Goal: Communication & Community: Answer question/provide support

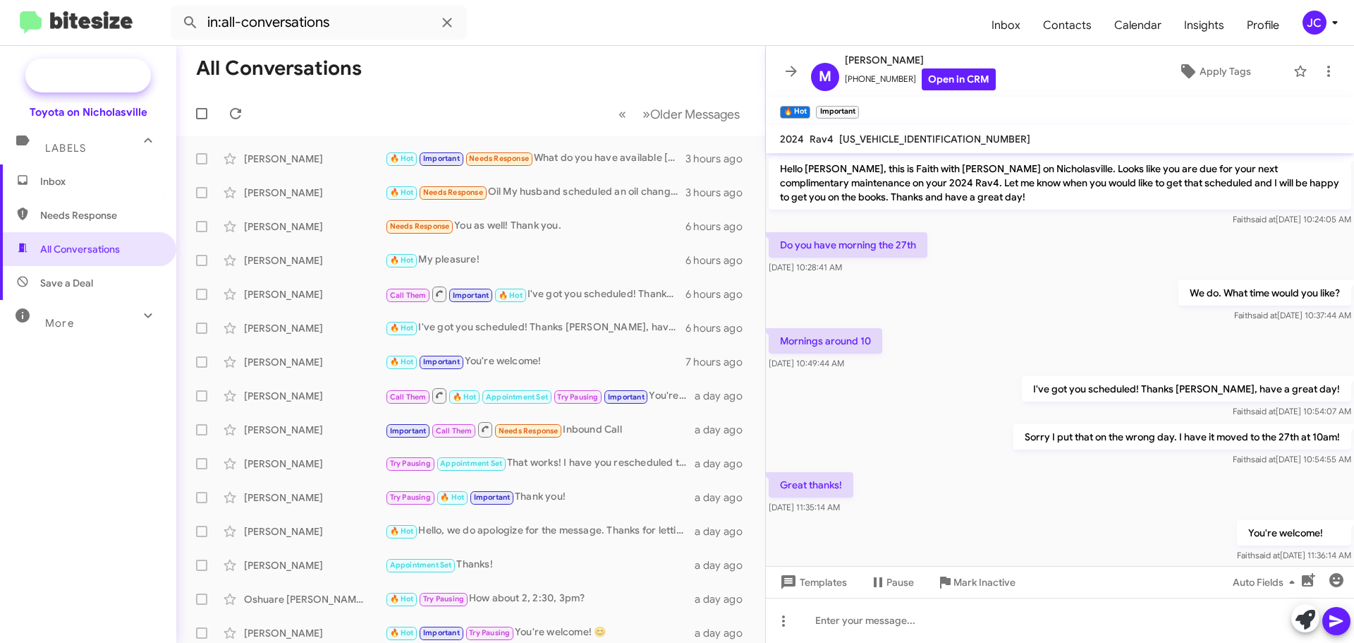
click at [83, 73] on span "New Campaign" at bounding box center [104, 75] width 72 height 14
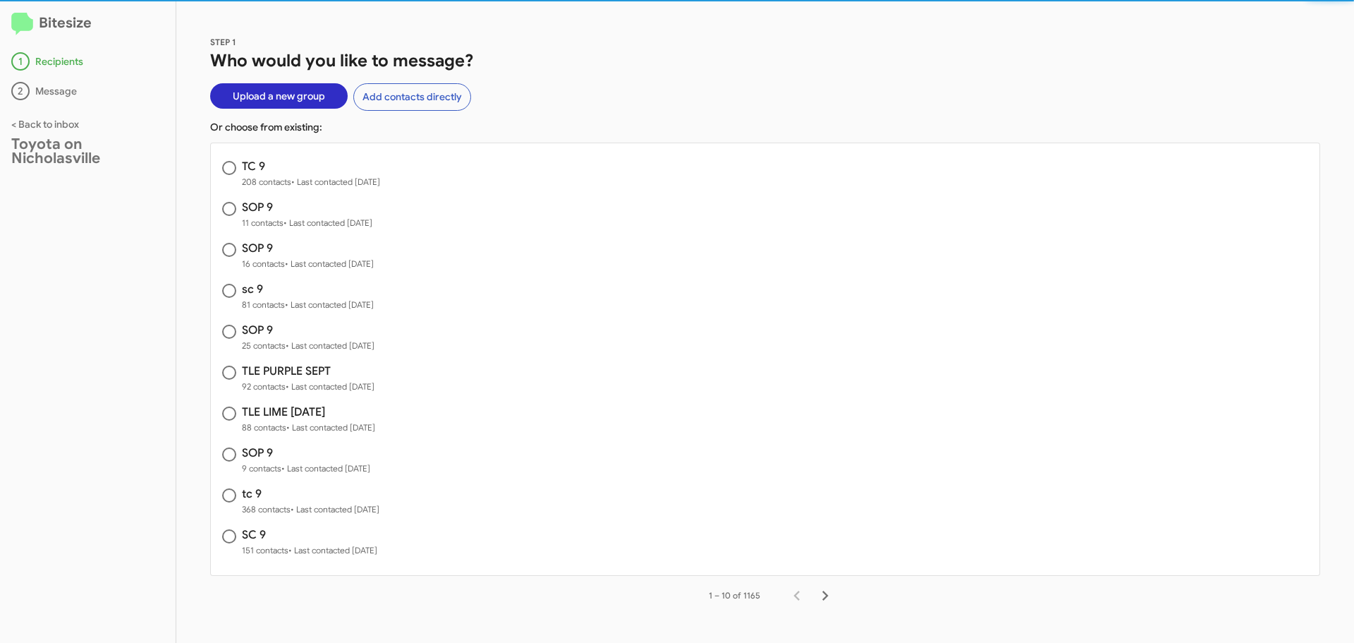
click at [270, 97] on span "Upload a new group" at bounding box center [279, 95] width 92 height 25
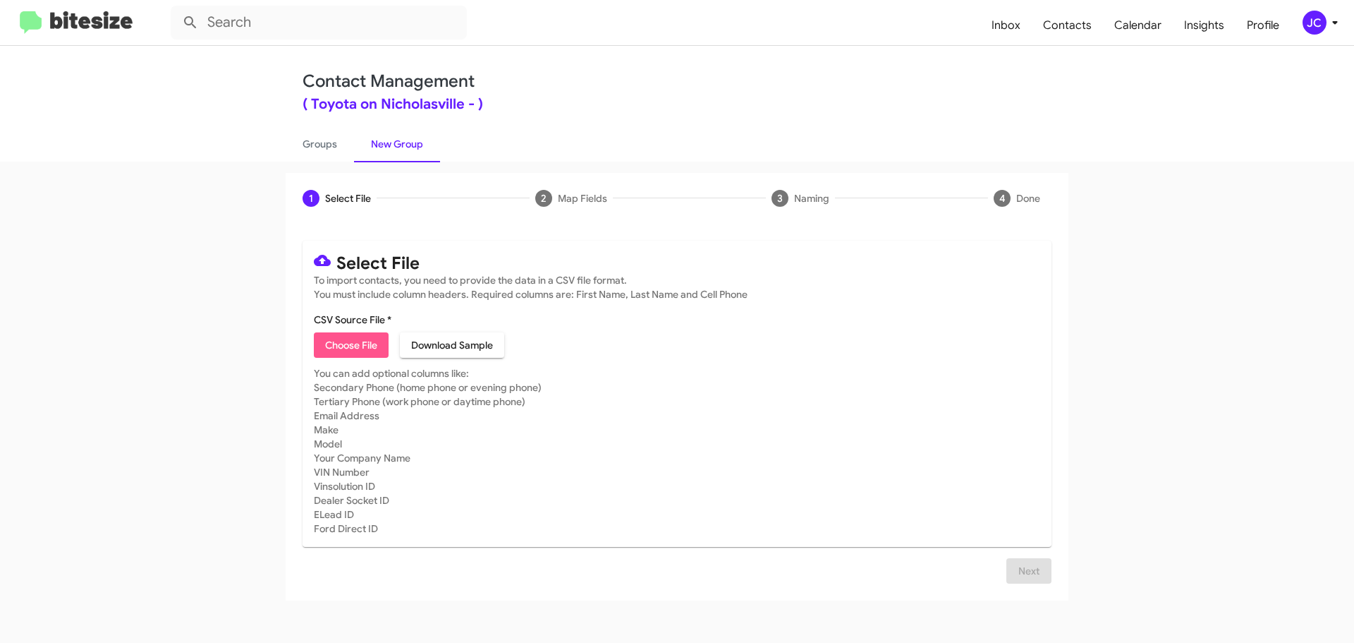
click at [348, 336] on span "Choose File" at bounding box center [351, 344] width 52 height 25
type input "SOP 9"
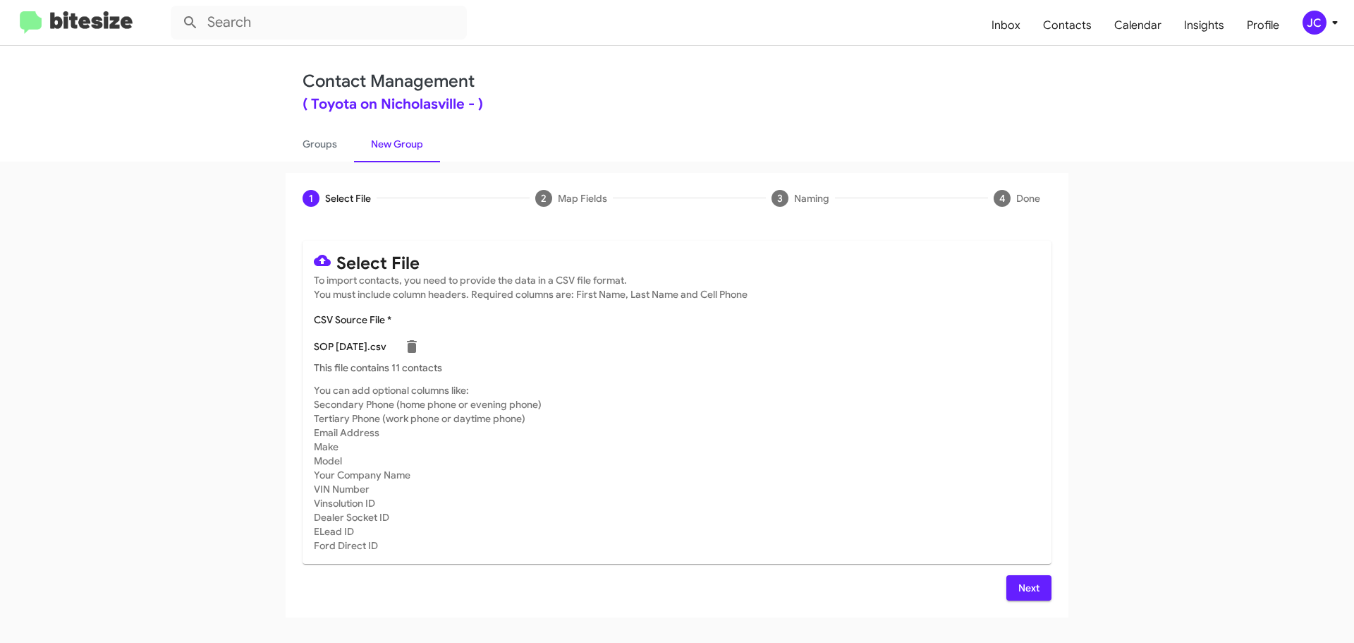
click at [1039, 593] on span "Next" at bounding box center [1029, 587] width 23 height 25
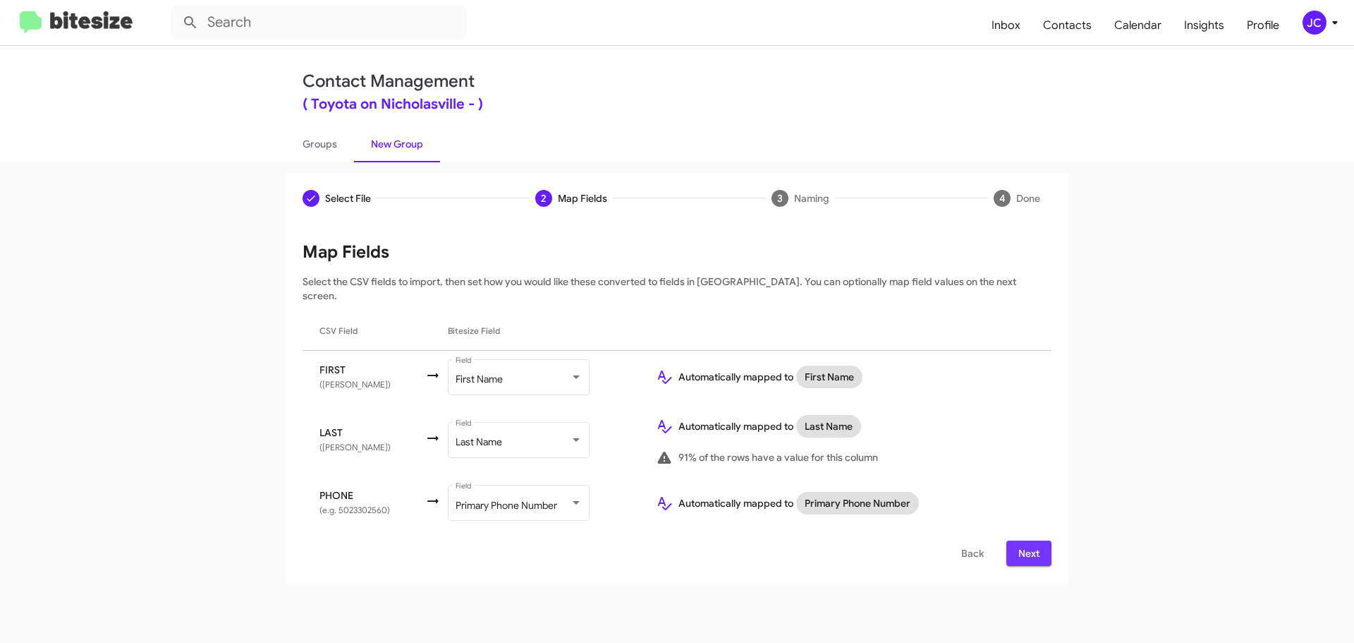
click at [1048, 540] on button "Next" at bounding box center [1029, 552] width 45 height 25
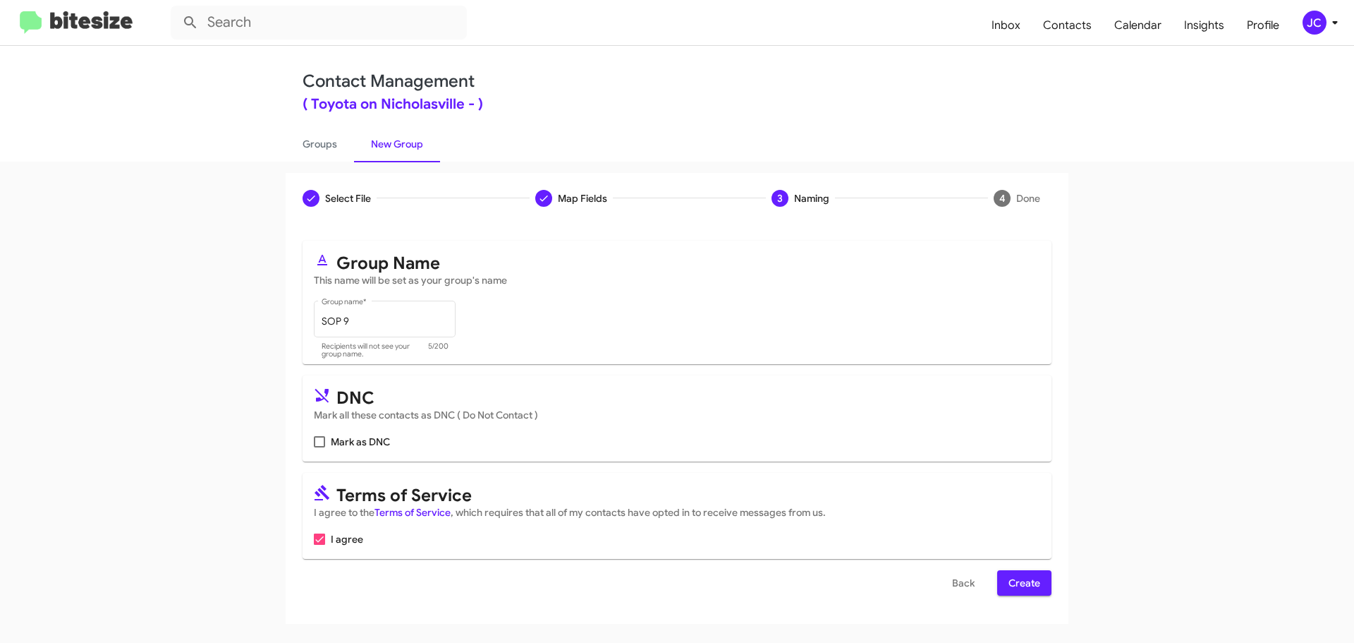
click at [1024, 574] on span "Create" at bounding box center [1025, 582] width 32 height 25
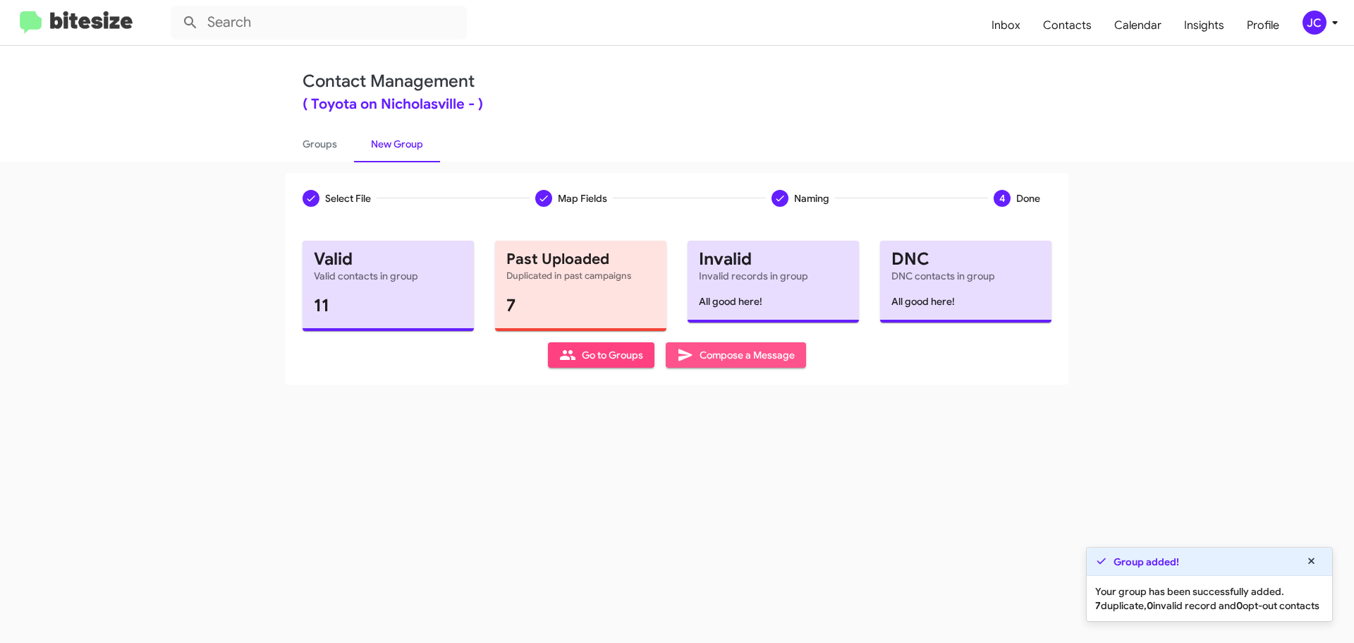
click at [750, 355] on span "Compose a Message" at bounding box center [736, 354] width 118 height 25
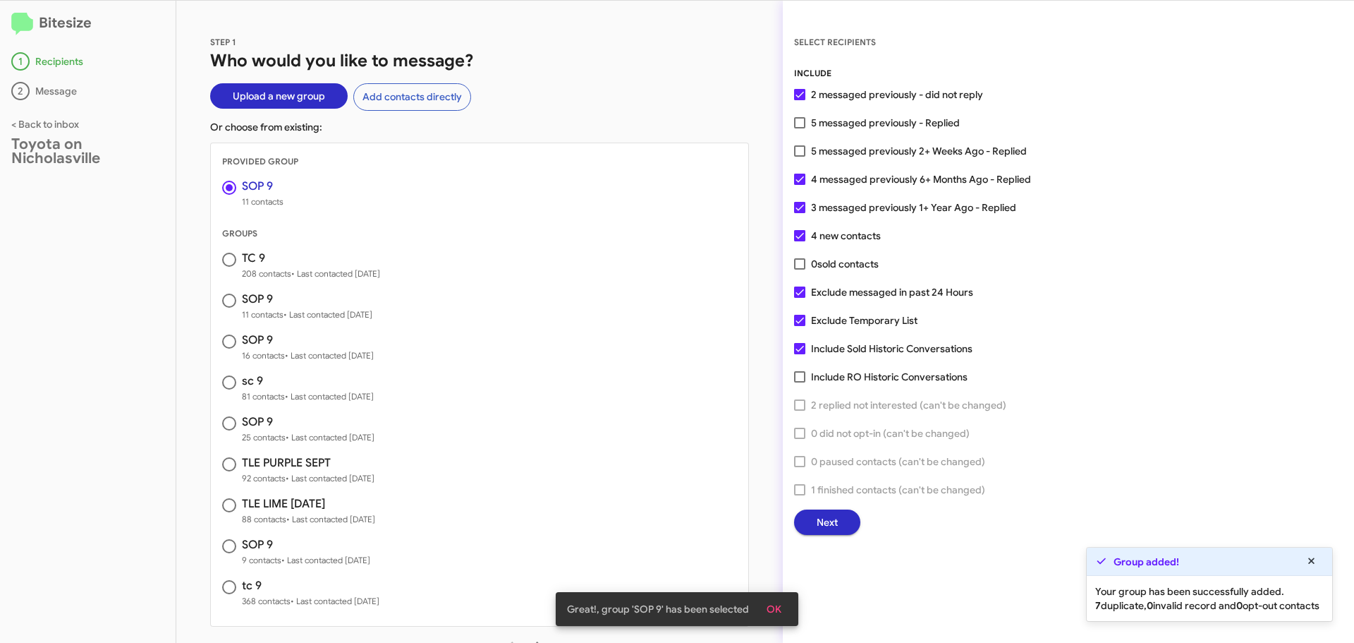
click at [800, 293] on span at bounding box center [799, 291] width 11 height 11
click at [800, 298] on input "Exclude messaged in past 24 Hours" at bounding box center [799, 298] width 1 height 1
checkbox input "false"
click at [844, 521] on button "Next" at bounding box center [827, 521] width 66 height 25
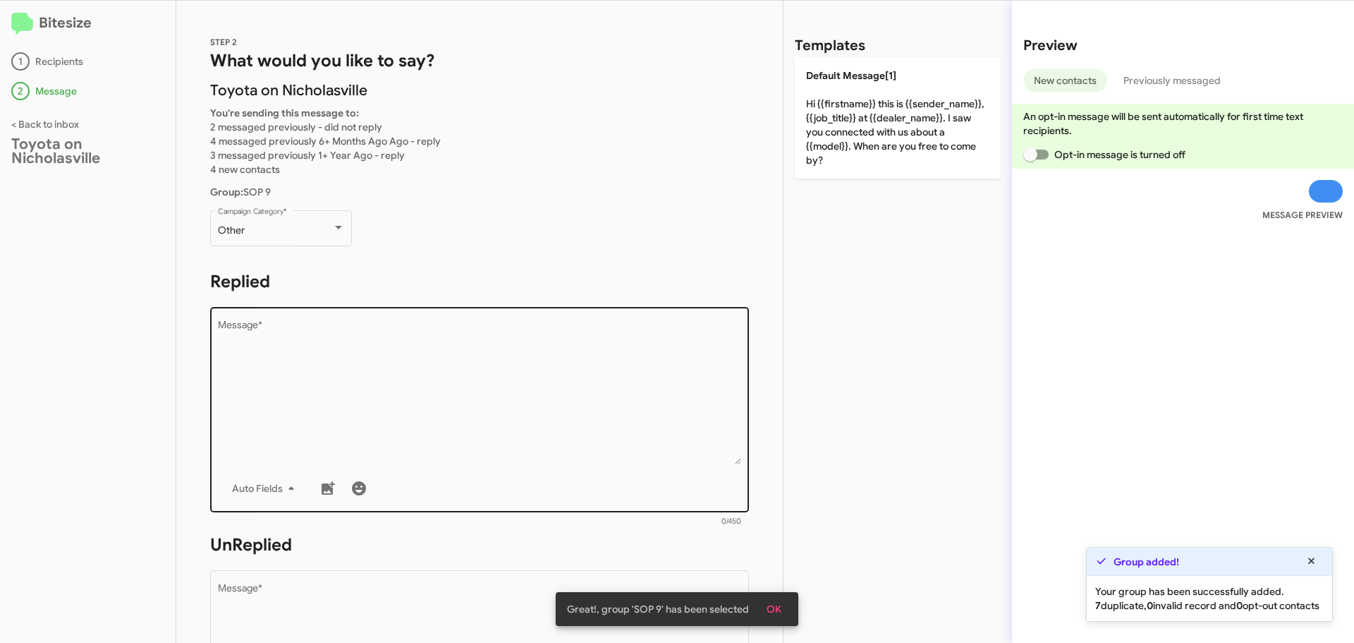
click at [242, 337] on textarea "Message *" at bounding box center [480, 392] width 524 height 144
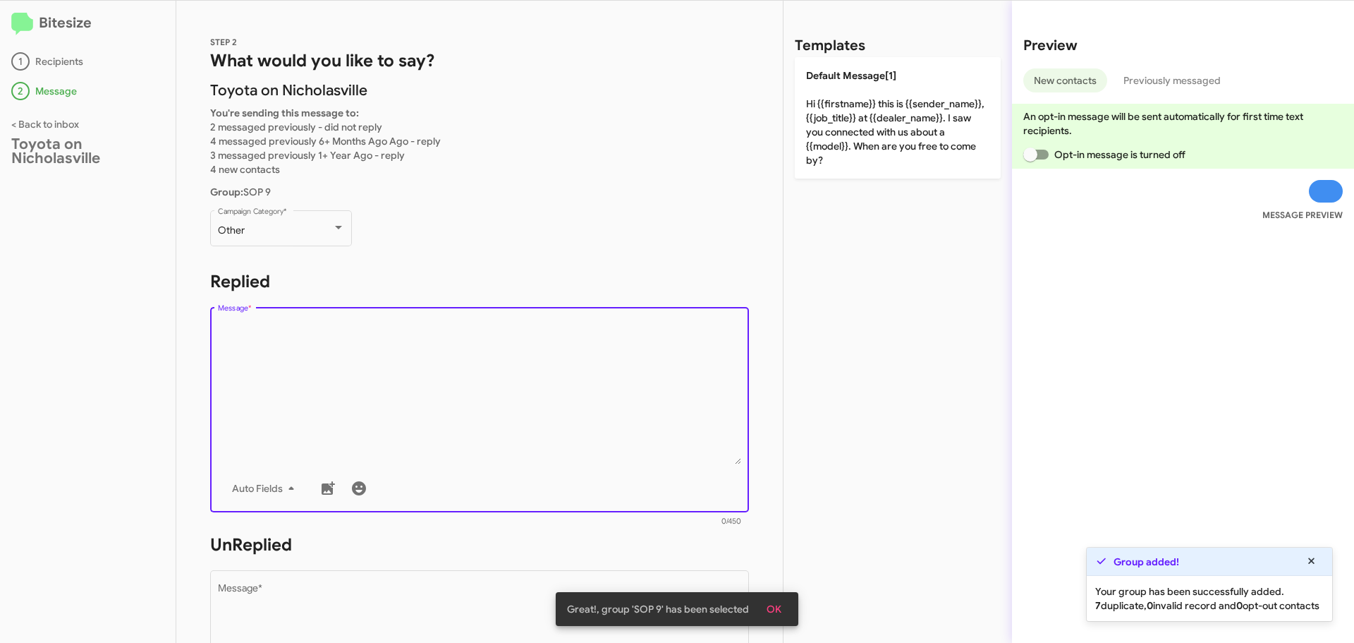
paste textarea "Hello {{firstname}}, this is Jessika with Toyota on Nicholasville. We received …"
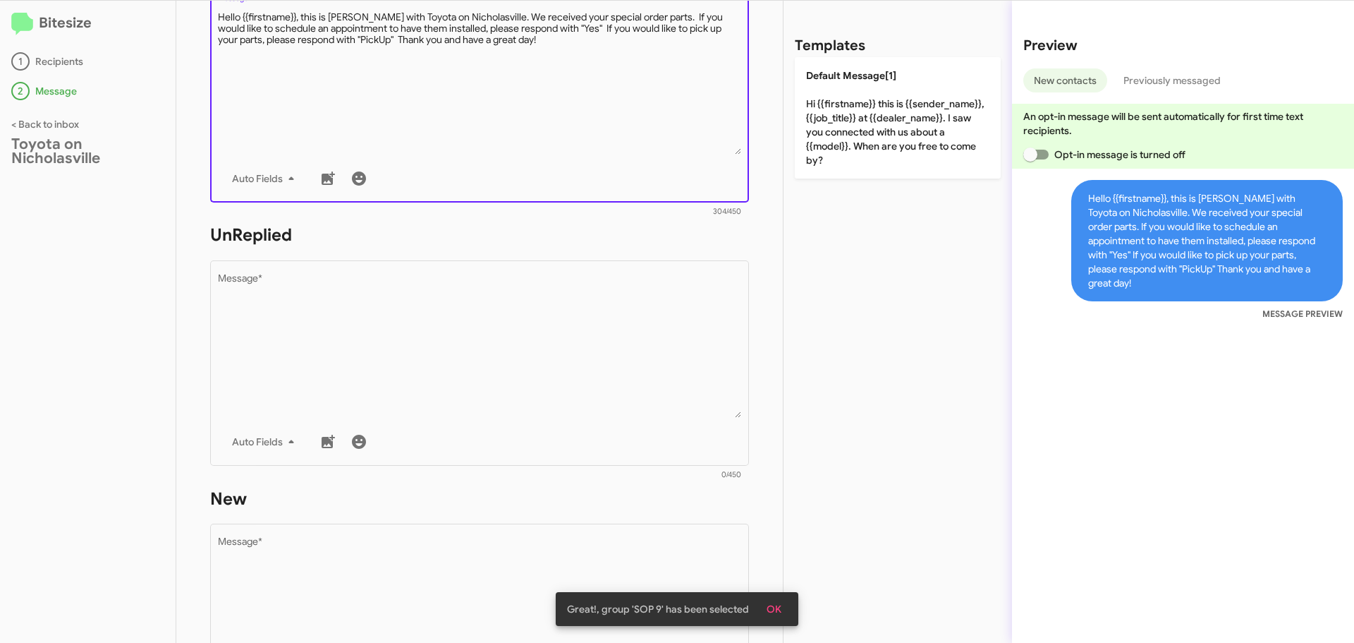
scroll to position [353, 0]
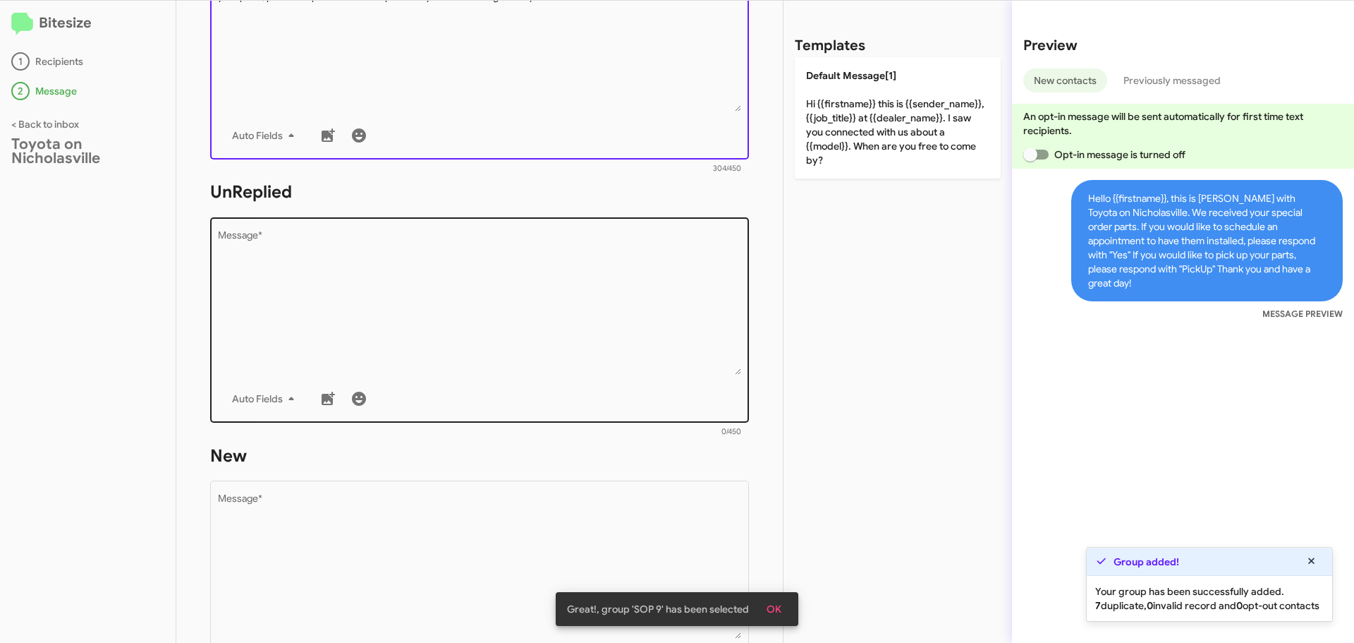
type textarea "Hello {{firstname}}, this is Jessika with Toyota on Nicholasville. We received …"
click at [310, 294] on textarea "Message *" at bounding box center [480, 303] width 524 height 144
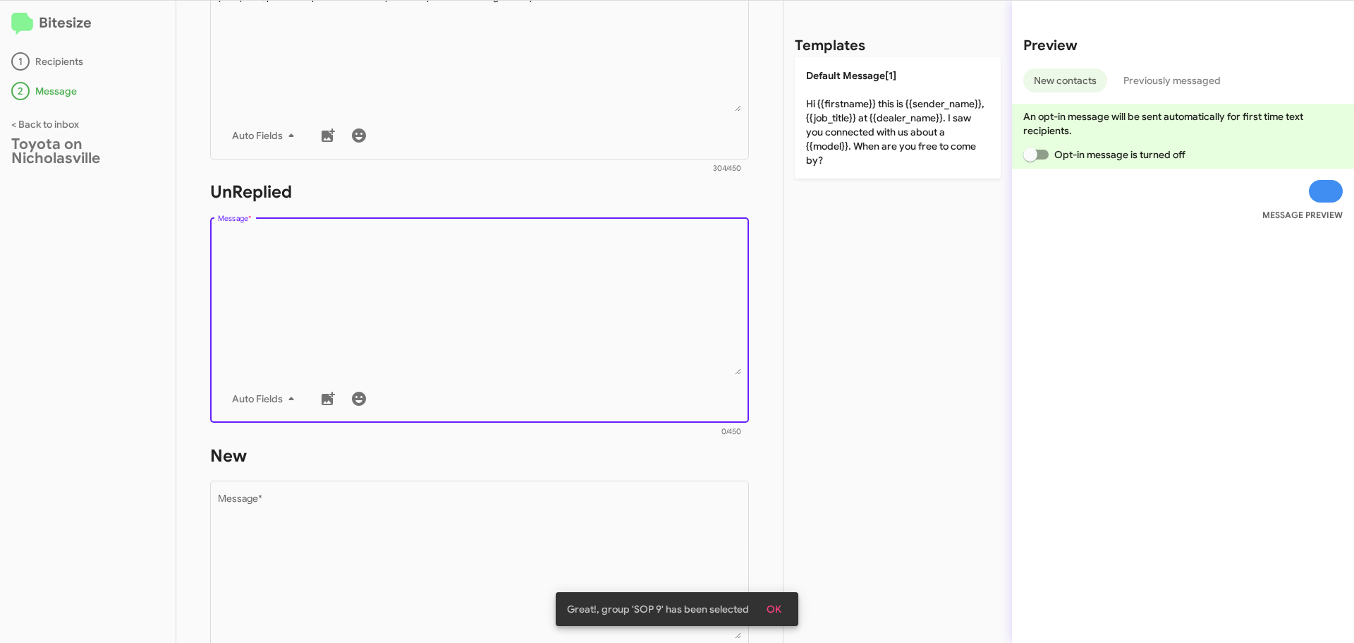
paste textarea "Hello {{firstname}}, this is Jessika with Toyota on Nicholasville. We received …"
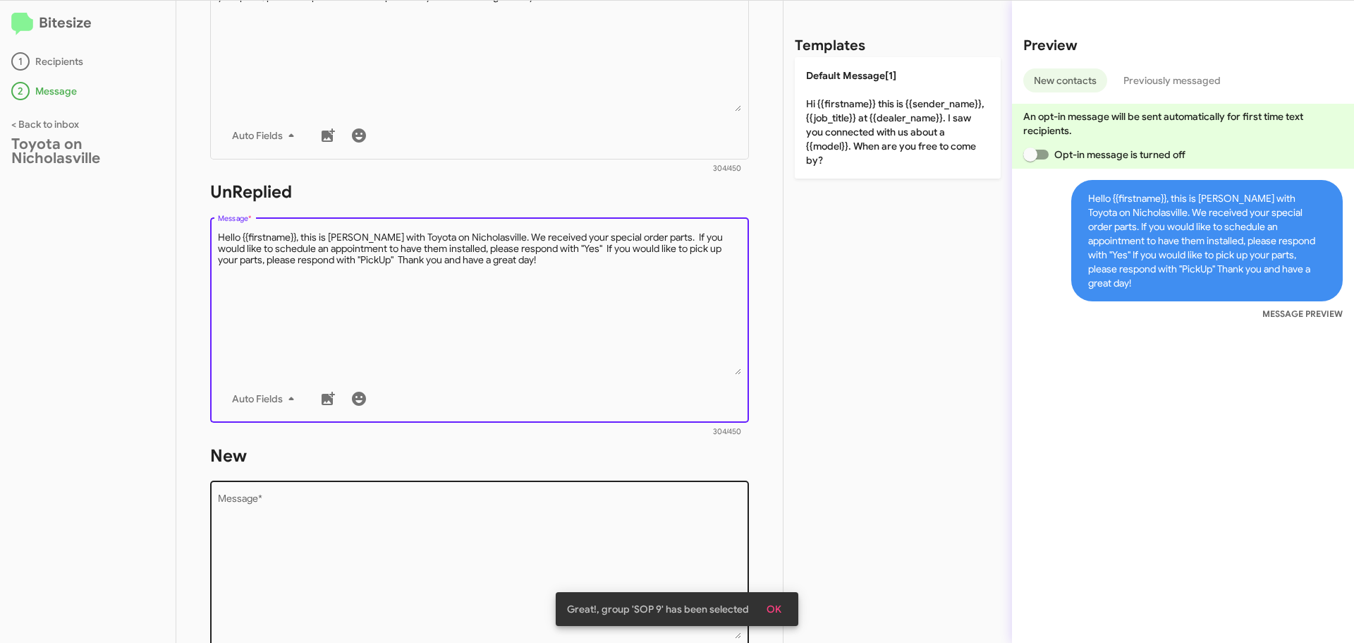
type textarea "Hello {{firstname}}, this is Jessika with Toyota on Nicholasville. We received …"
click at [260, 530] on textarea "Message *" at bounding box center [480, 567] width 524 height 144
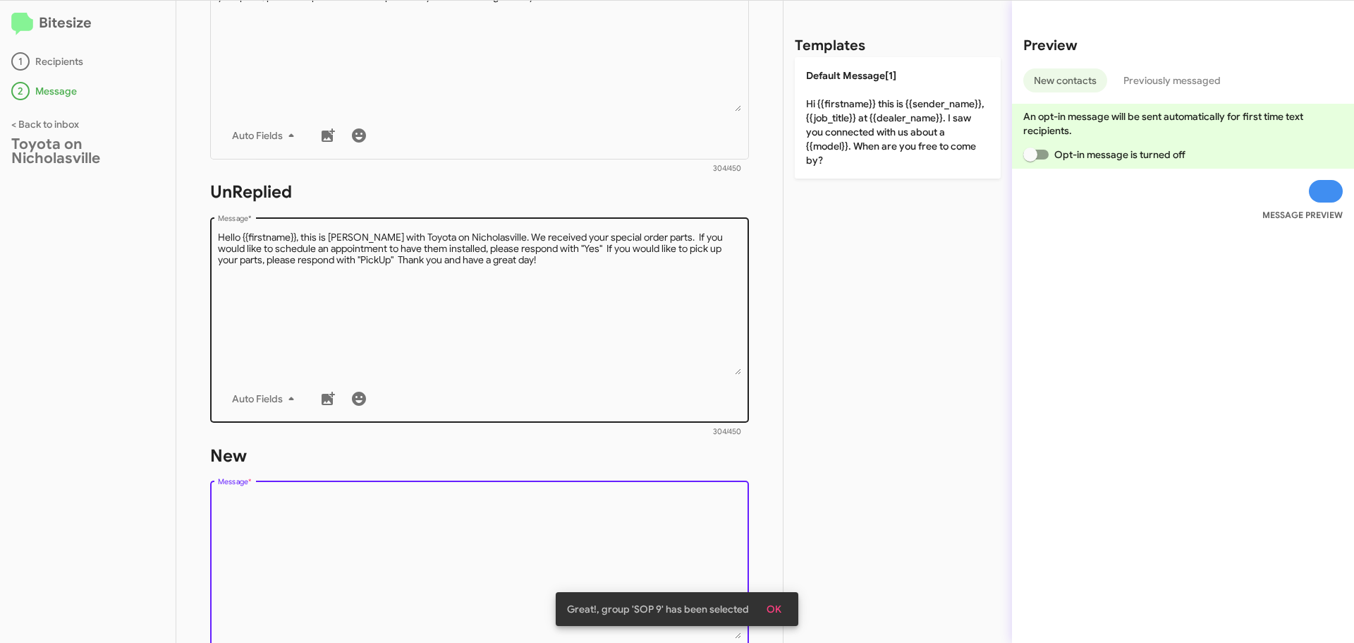
paste textarea "Hello {{firstname}}, this is Jessika with Toyota on Nicholasville. We received …"
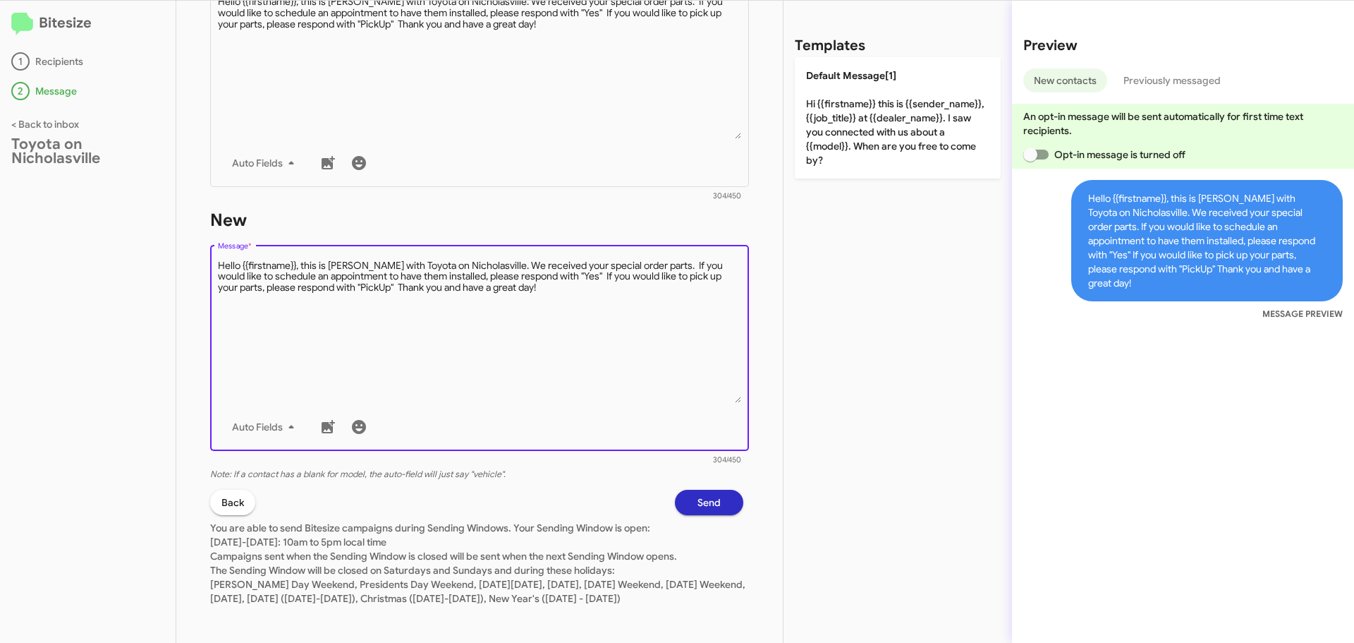
scroll to position [607, 0]
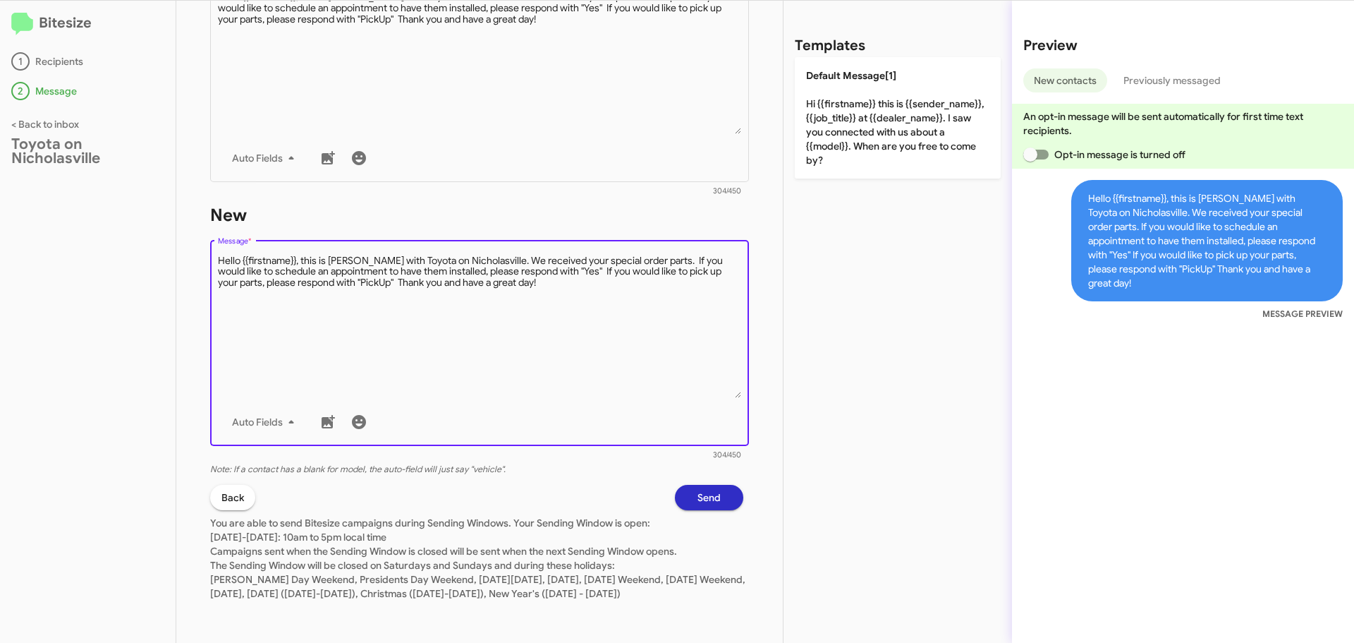
type textarea "Hello {{firstname}}, this is Jessika with Toyota on Nicholasville. We received …"
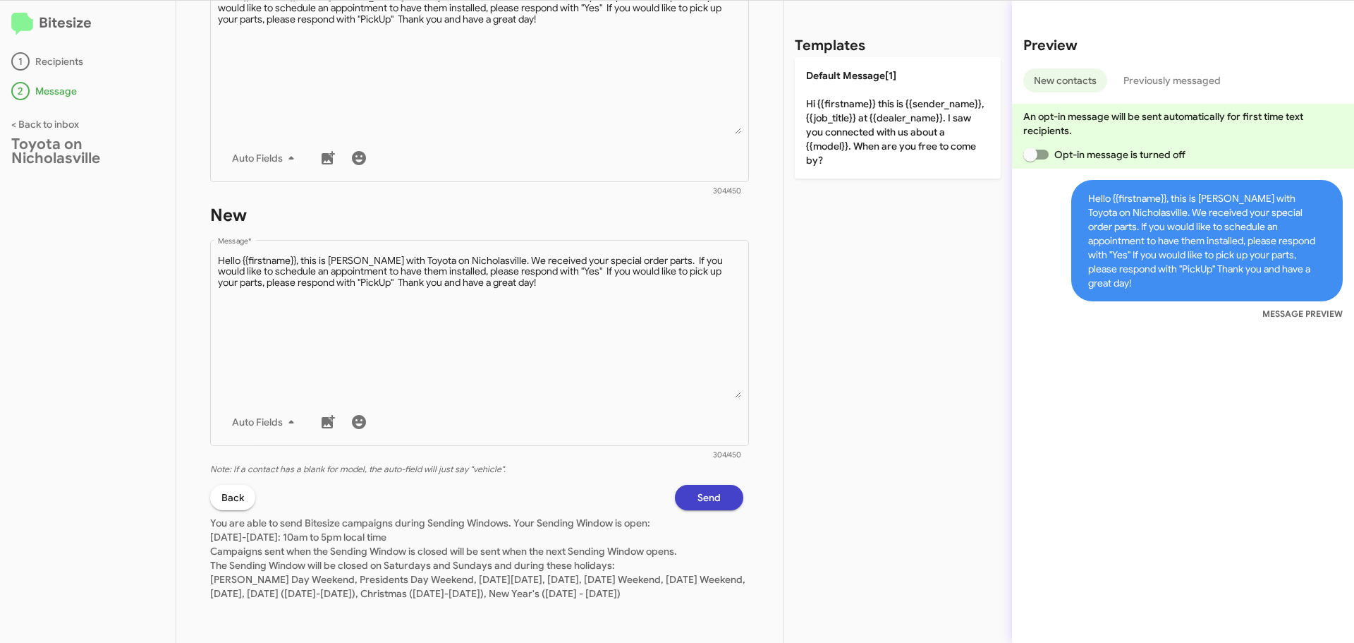
click at [711, 485] on button "Send" at bounding box center [709, 497] width 68 height 25
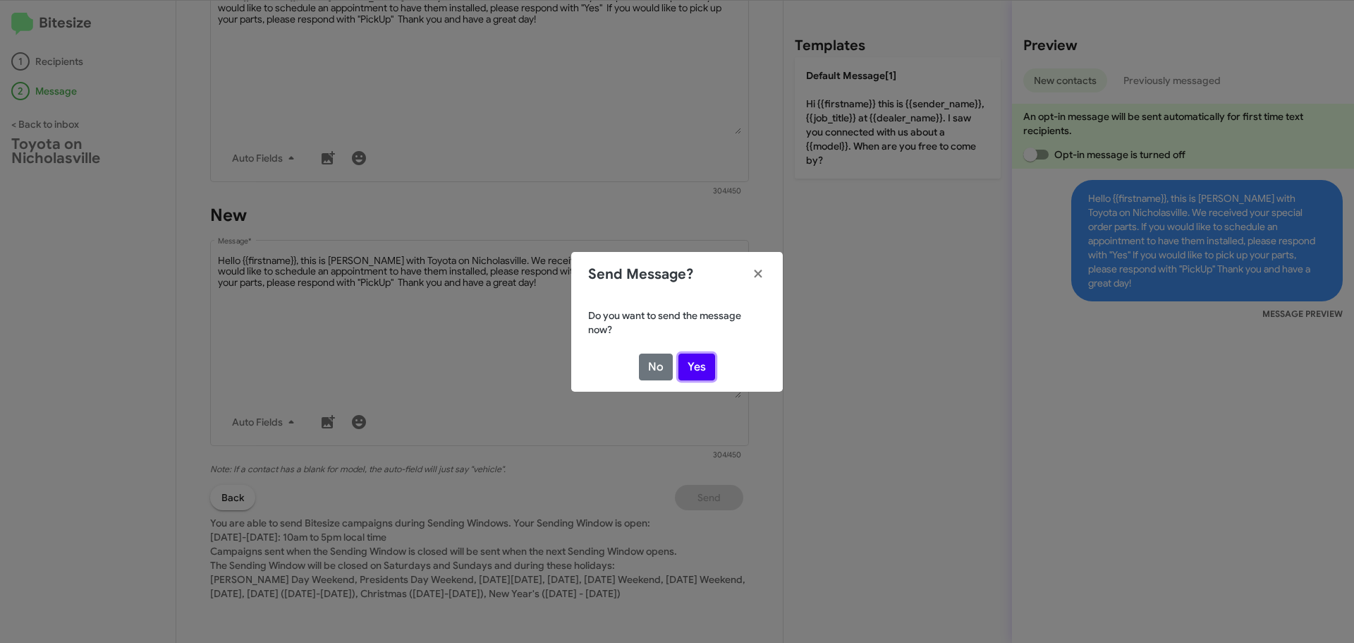
click at [708, 365] on button "Yes" at bounding box center [697, 366] width 37 height 27
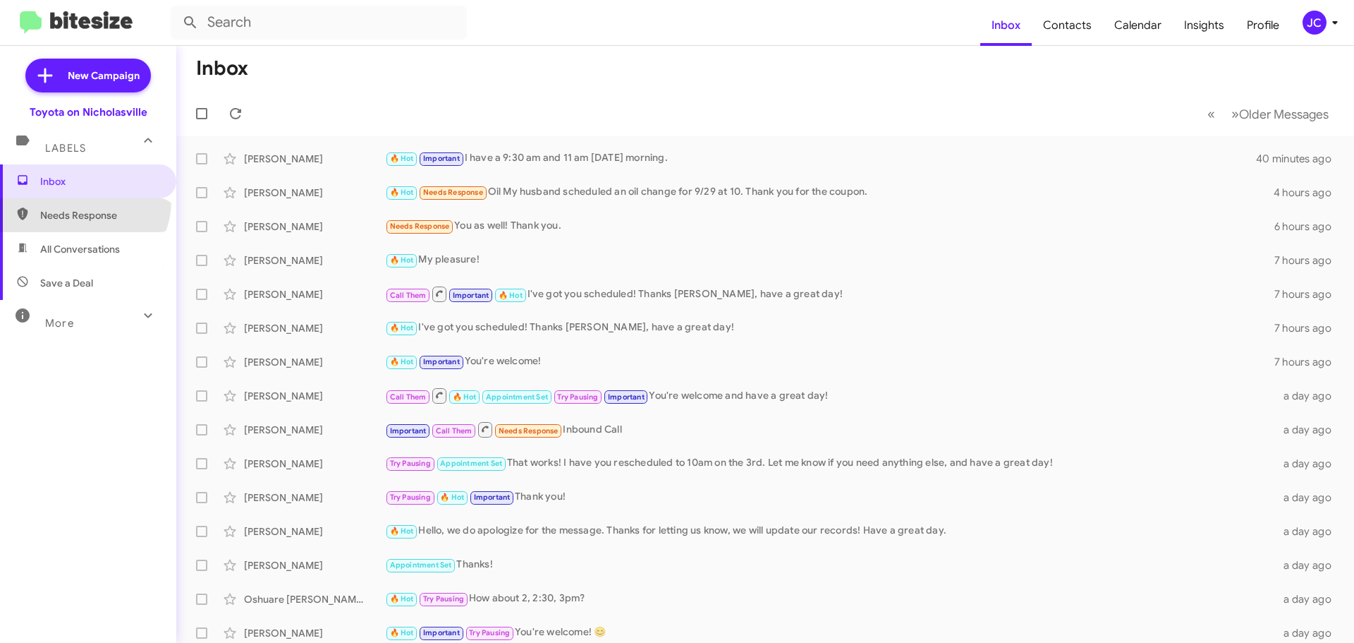
click at [82, 200] on span "Needs Response" at bounding box center [88, 215] width 176 height 34
type input "in:needs-response"
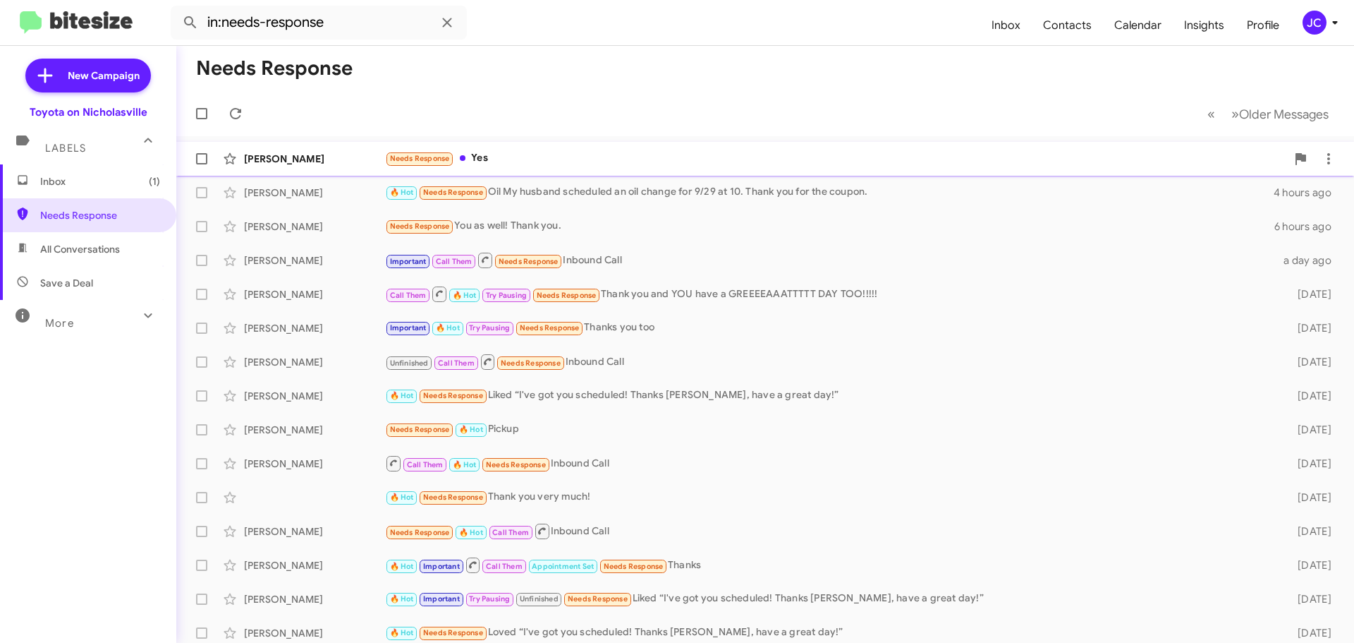
click at [252, 160] on div "[PERSON_NAME]" at bounding box center [314, 159] width 141 height 14
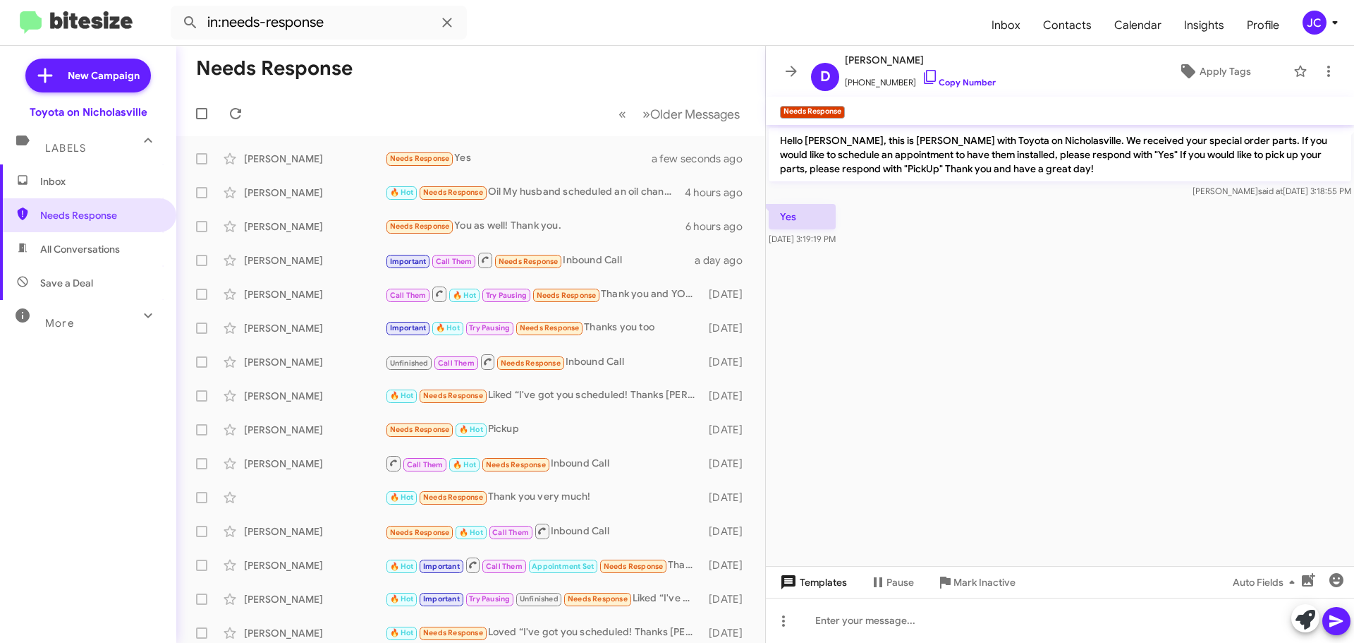
click at [849, 583] on button "Templates" at bounding box center [812, 581] width 92 height 25
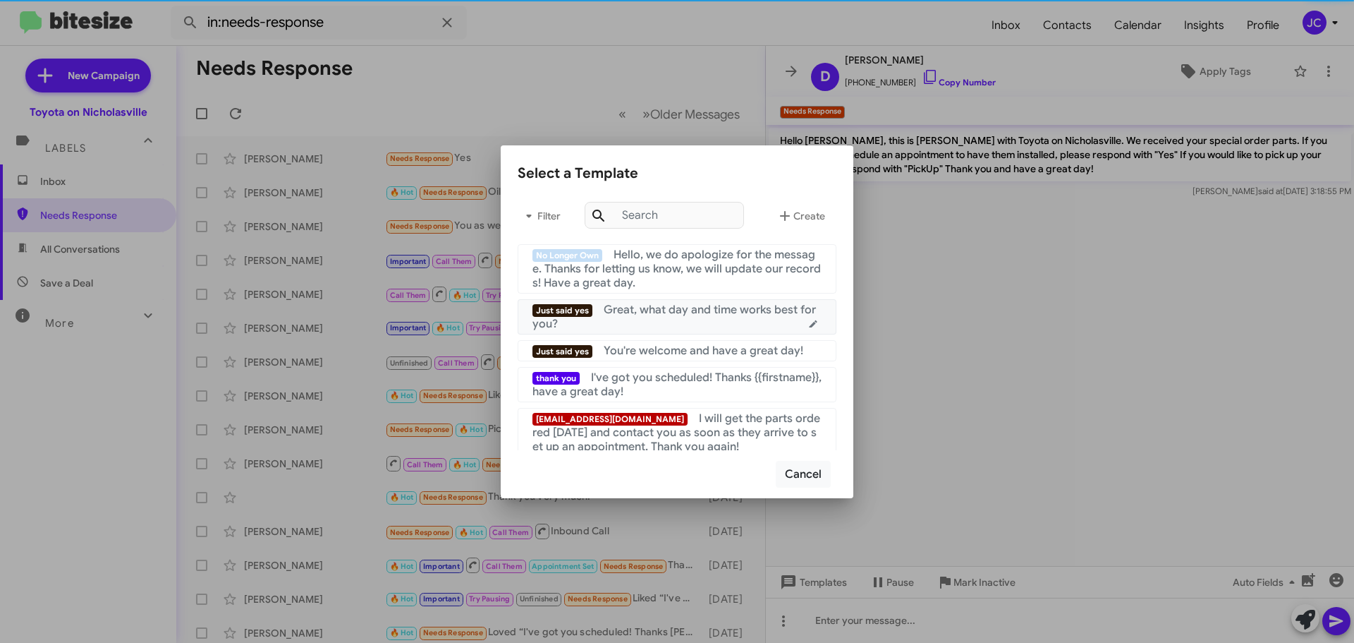
click at [672, 329] on div "Just said yes Great, what day and time works best for you?" at bounding box center [677, 317] width 289 height 28
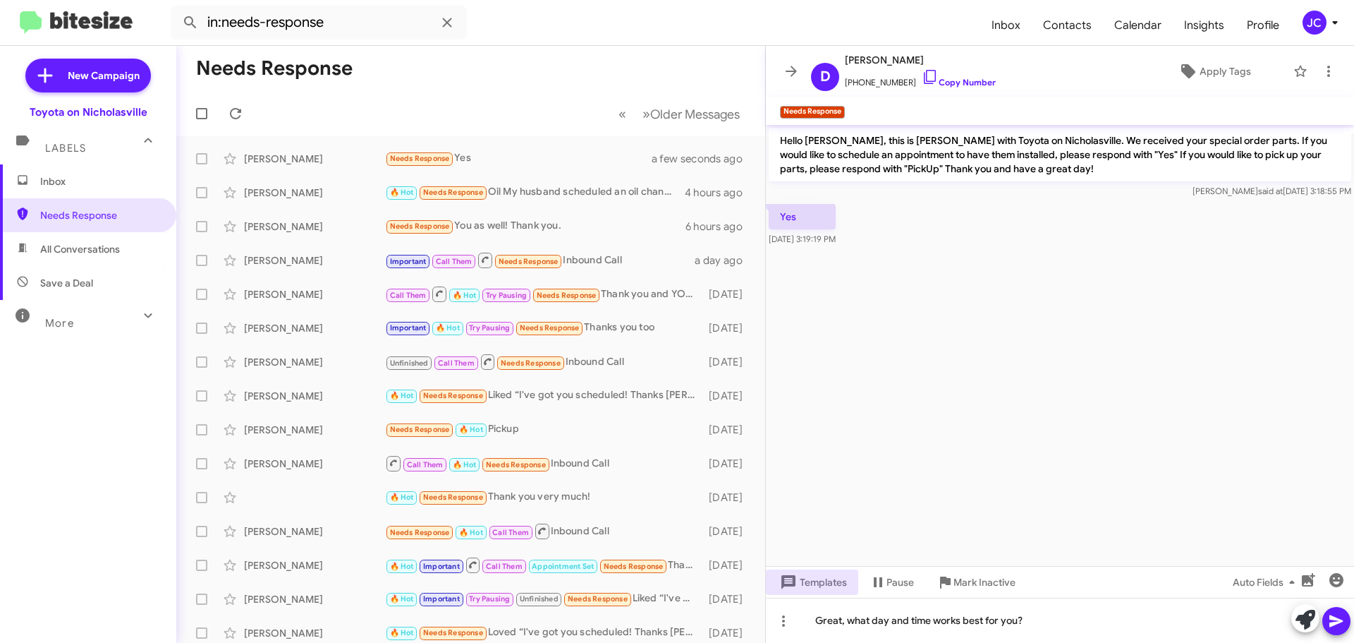
click at [1343, 615] on icon at bounding box center [1336, 620] width 17 height 17
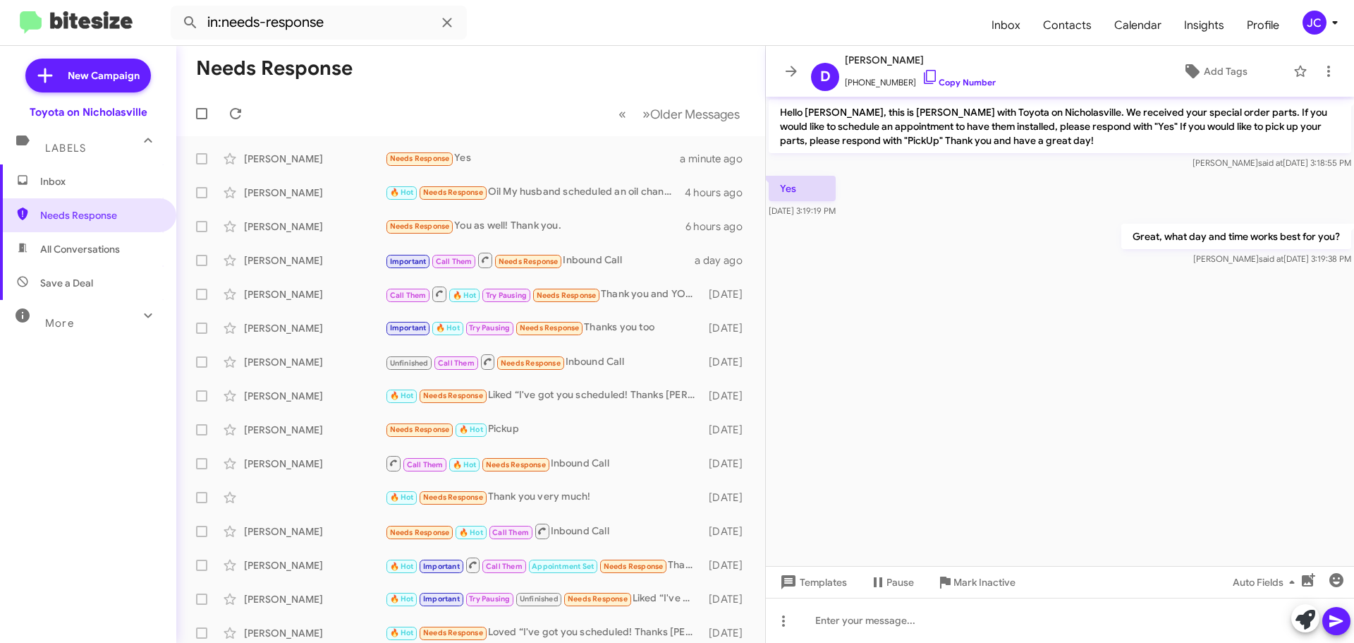
drag, startPoint x: 66, startPoint y: 183, endPoint x: 73, endPoint y: 181, distance: 7.6
click at [66, 183] on span "Inbox" at bounding box center [100, 181] width 120 height 14
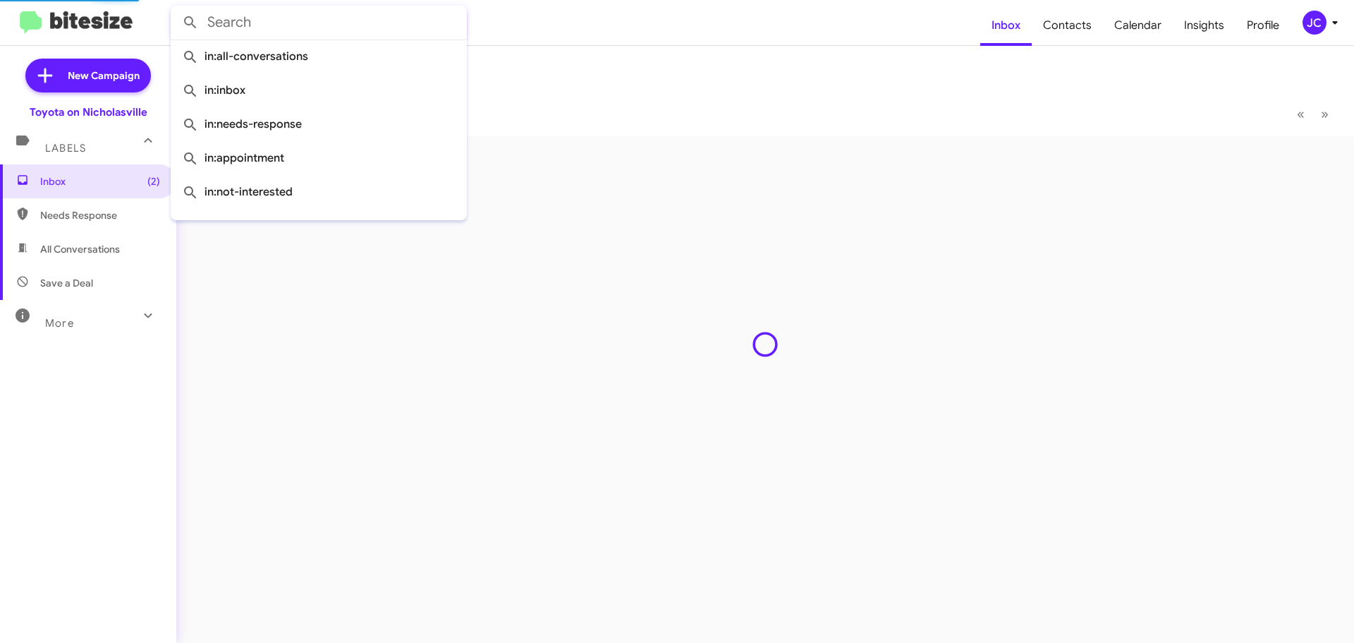
click at [286, 16] on input "text" at bounding box center [319, 23] width 296 height 34
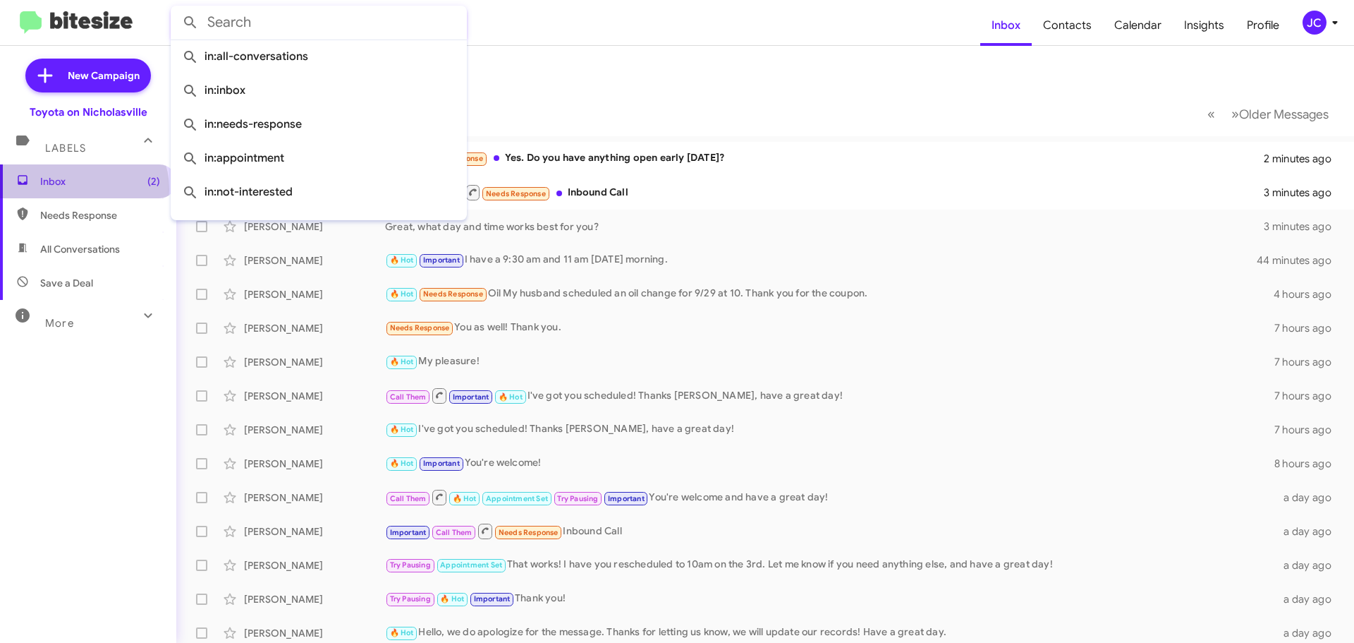
click at [79, 189] on span "Inbox (2)" at bounding box center [88, 181] width 176 height 34
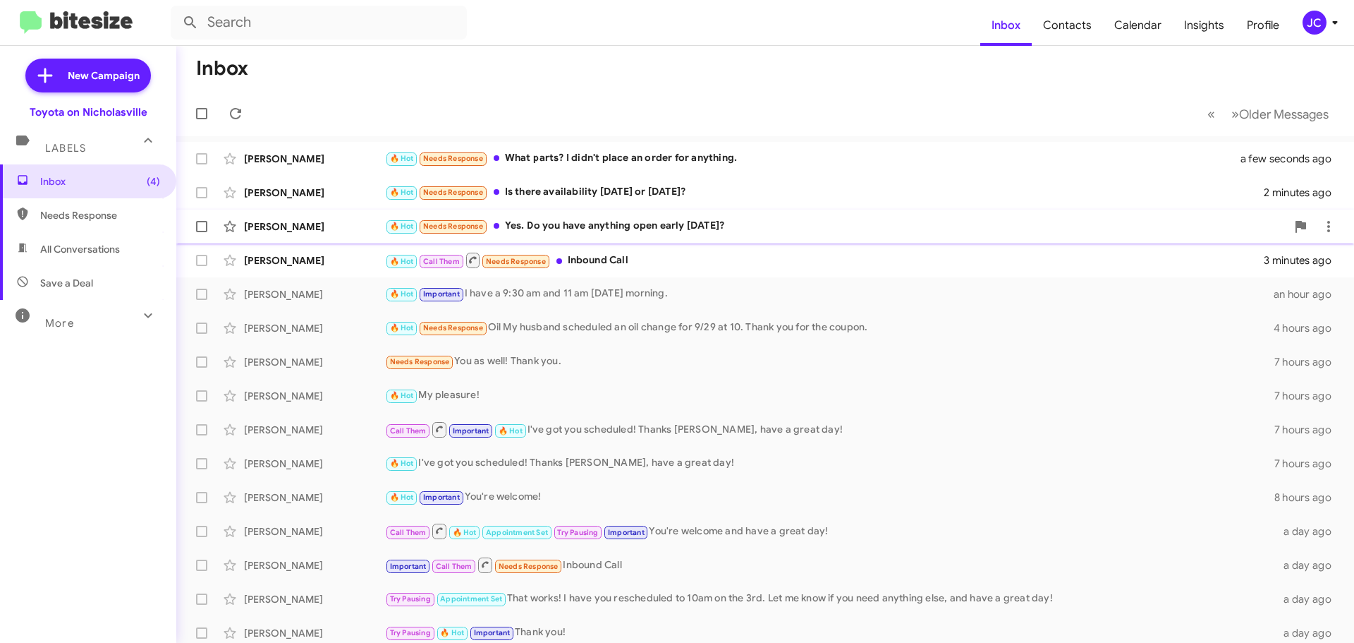
click at [282, 233] on div "[PERSON_NAME]" at bounding box center [314, 226] width 141 height 14
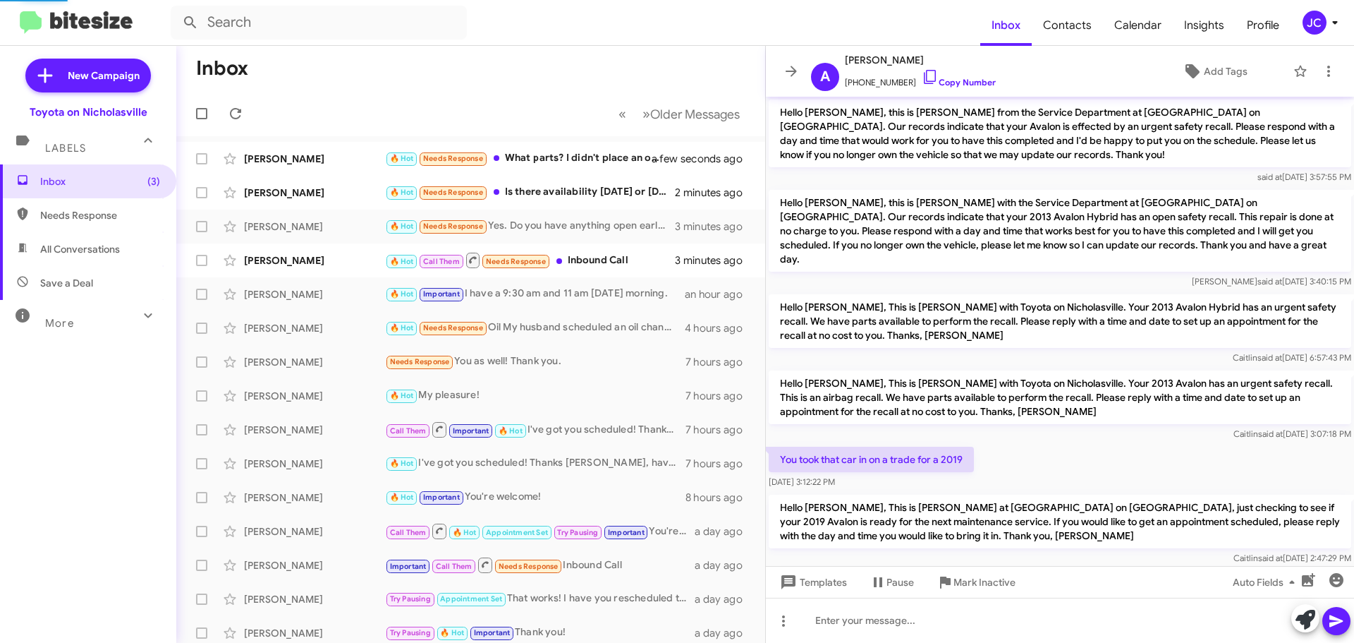
scroll to position [1133, 0]
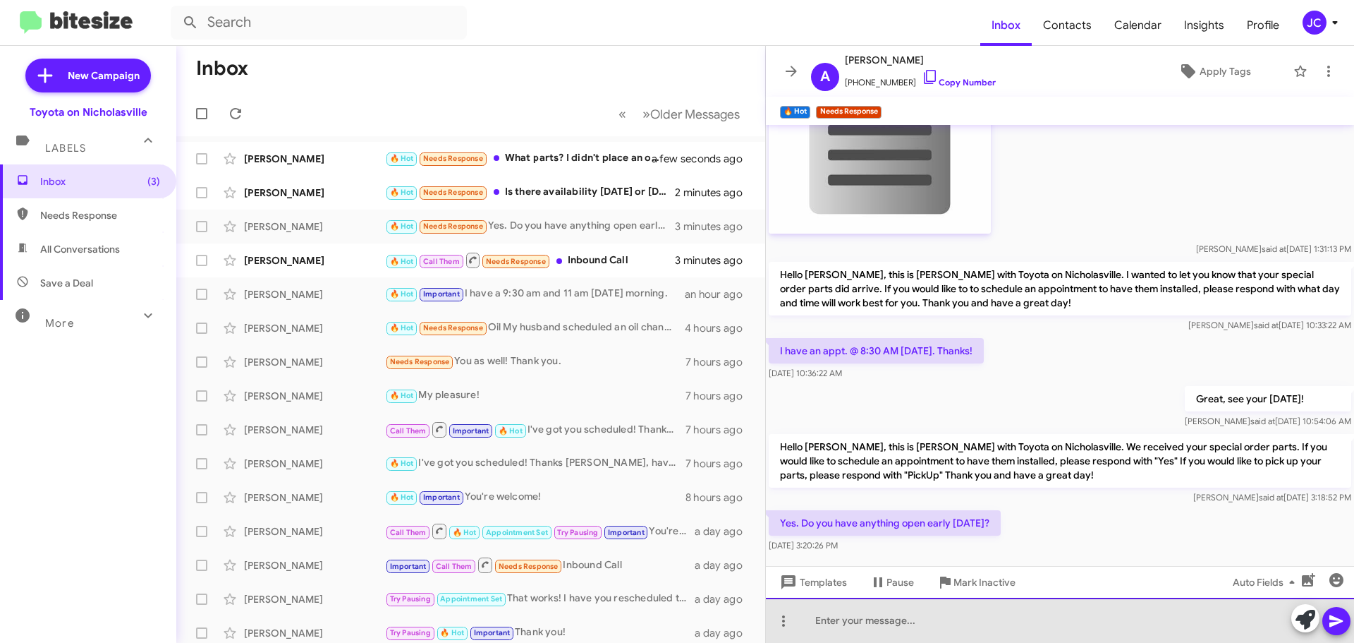
click at [939, 629] on div at bounding box center [1060, 619] width 588 height 45
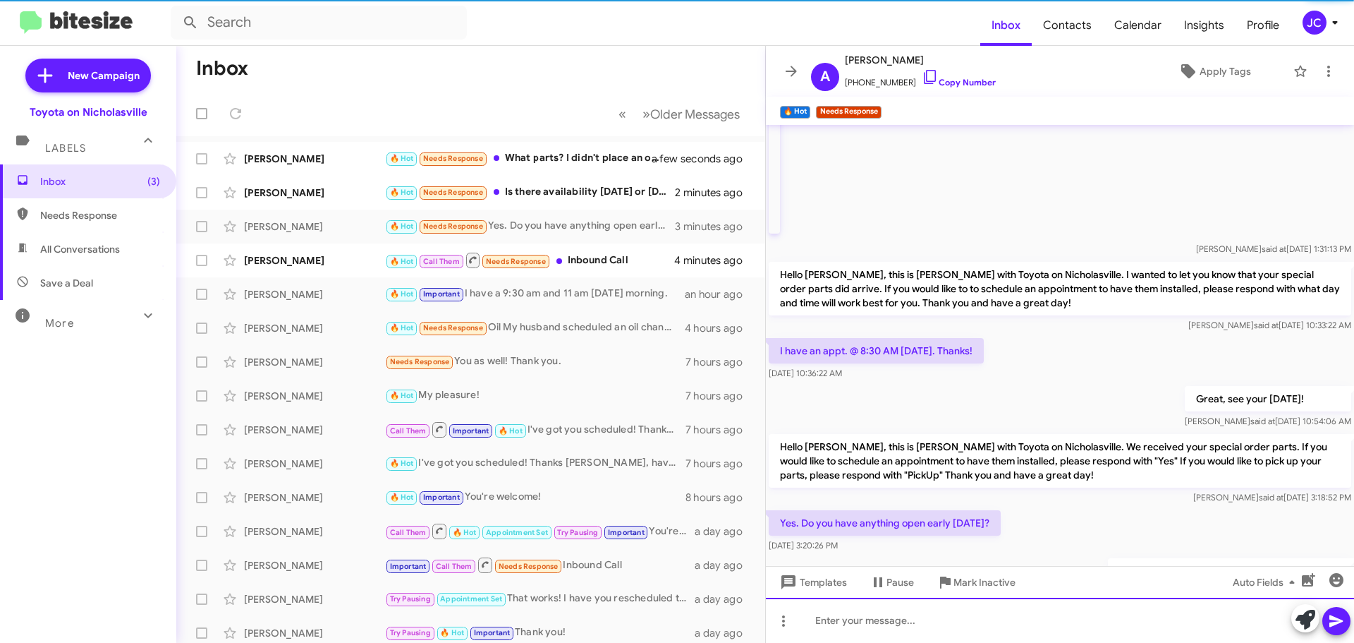
scroll to position [0, 0]
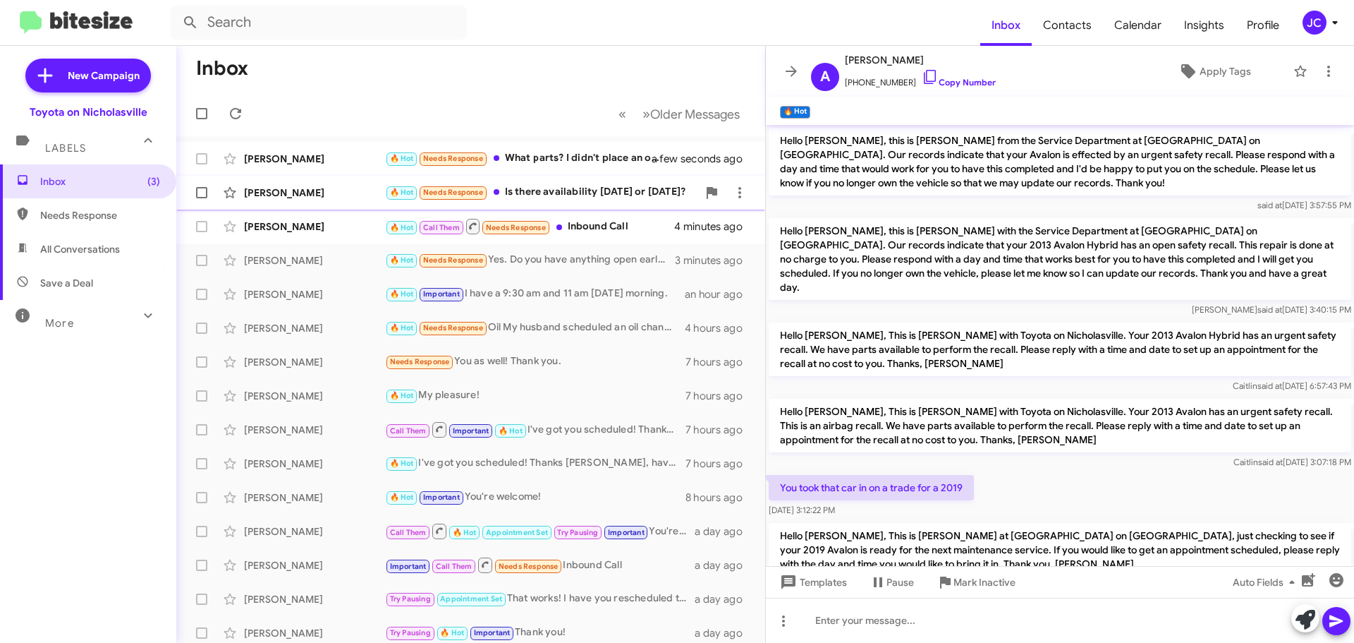
click at [322, 190] on div "[PERSON_NAME]" at bounding box center [314, 193] width 141 height 14
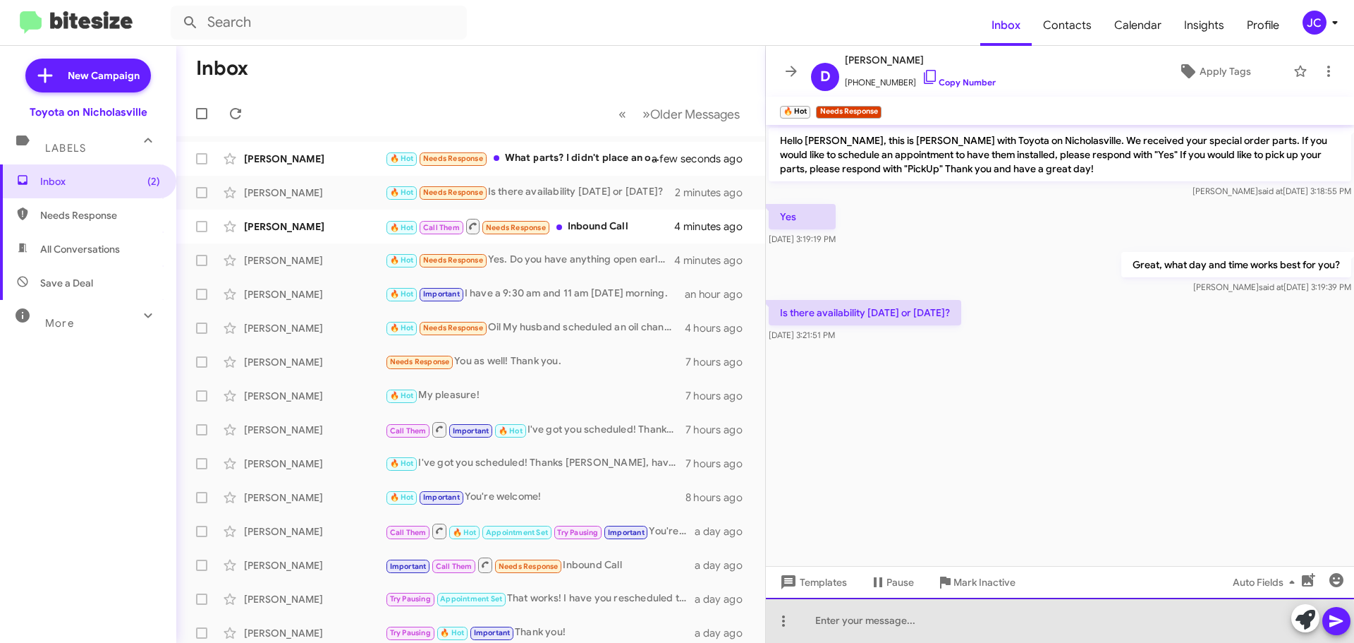
click at [904, 627] on div at bounding box center [1060, 619] width 588 height 45
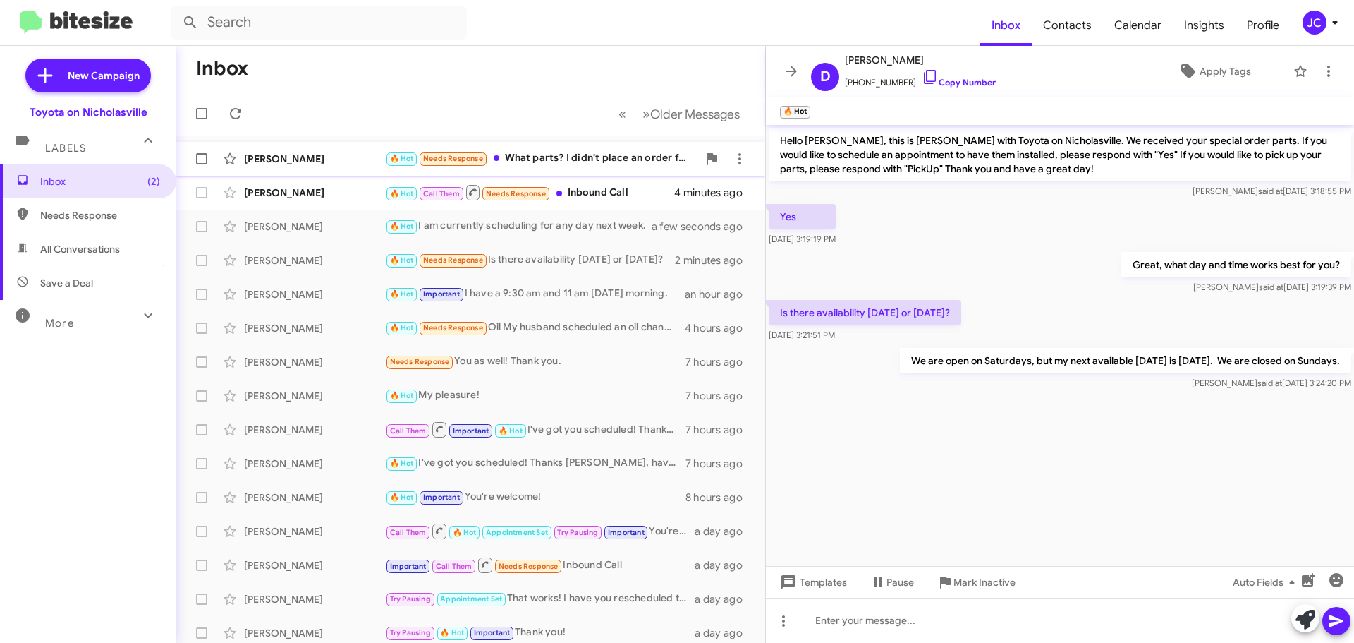
click at [315, 163] on div "[PERSON_NAME]" at bounding box center [314, 159] width 141 height 14
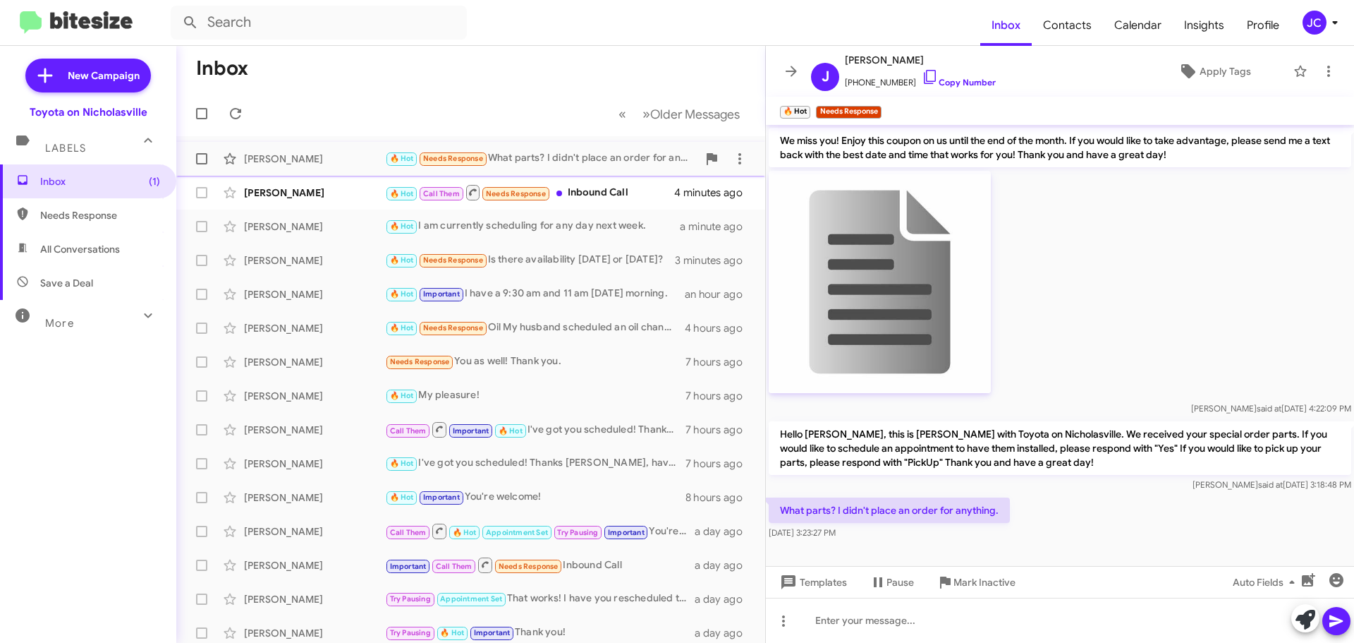
click at [286, 154] on div "[PERSON_NAME]" at bounding box center [314, 159] width 141 height 14
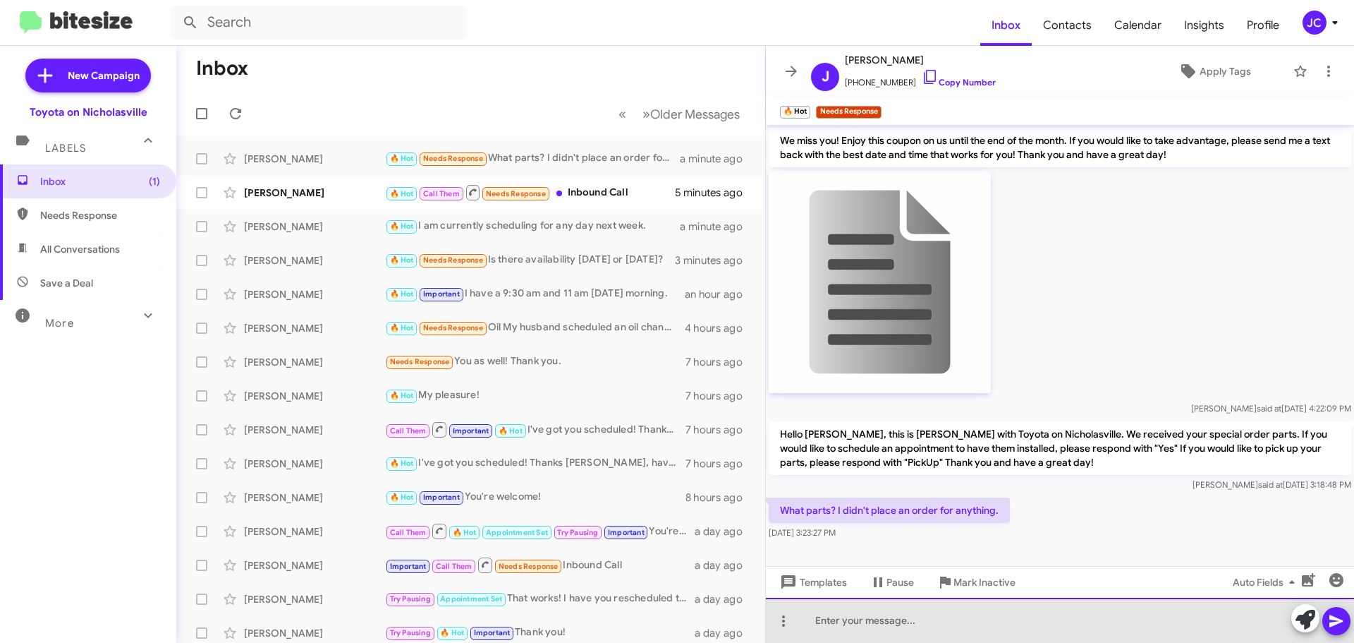
click at [895, 631] on div at bounding box center [1060, 619] width 588 height 45
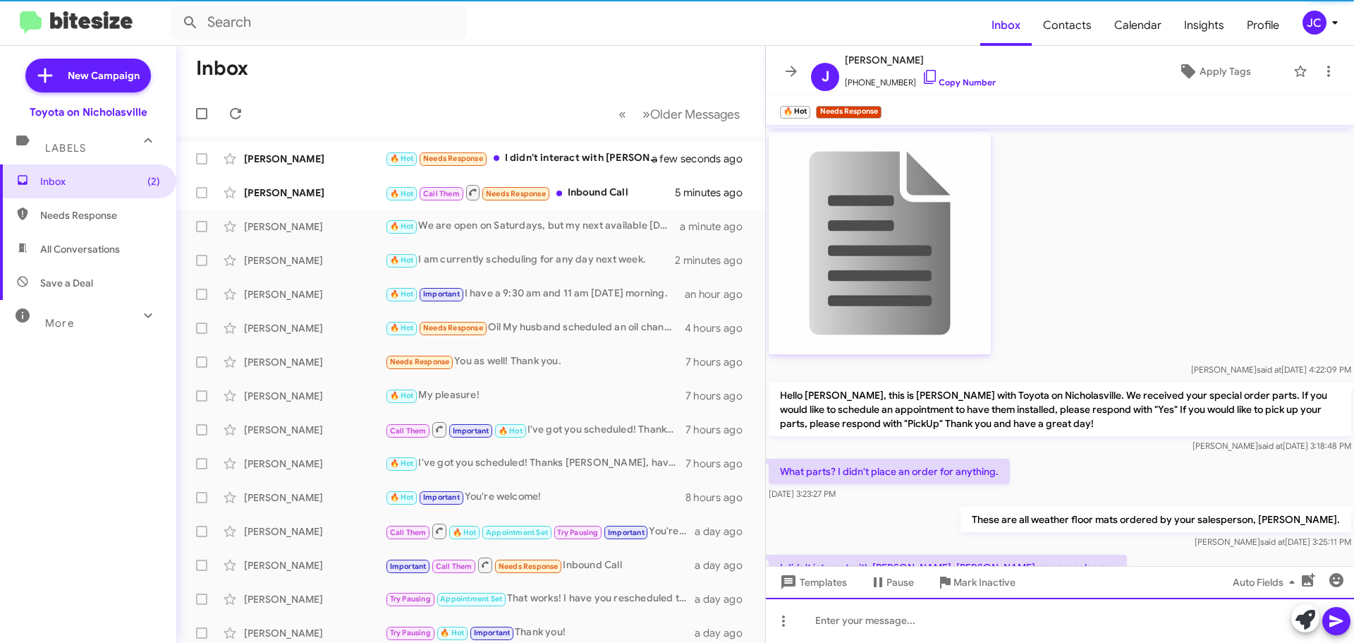
scroll to position [90, 0]
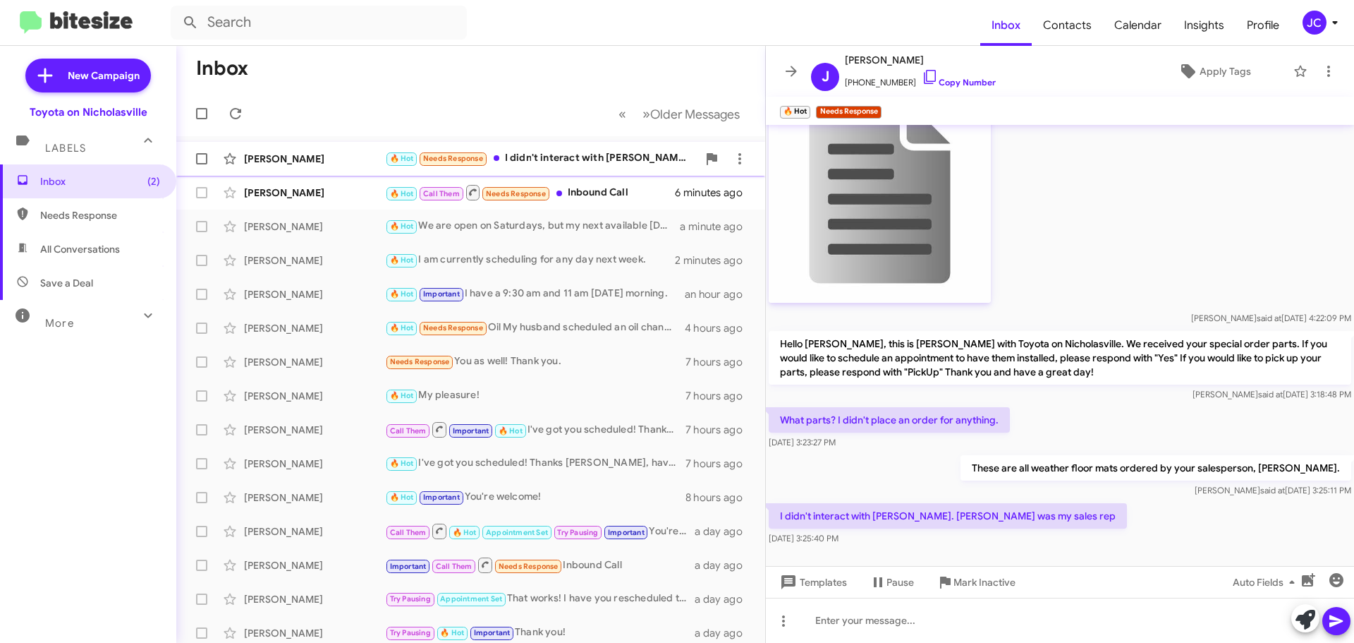
click at [318, 159] on div "[PERSON_NAME]" at bounding box center [314, 159] width 141 height 14
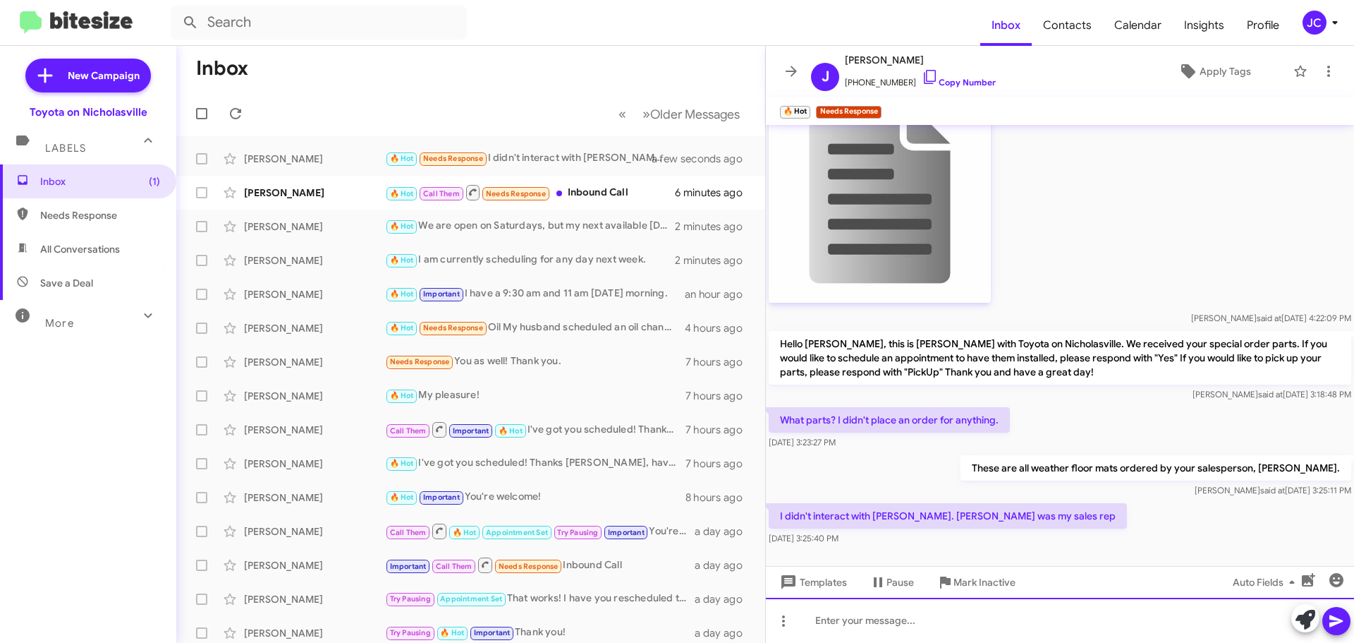
click at [980, 626] on div at bounding box center [1060, 619] width 588 height 45
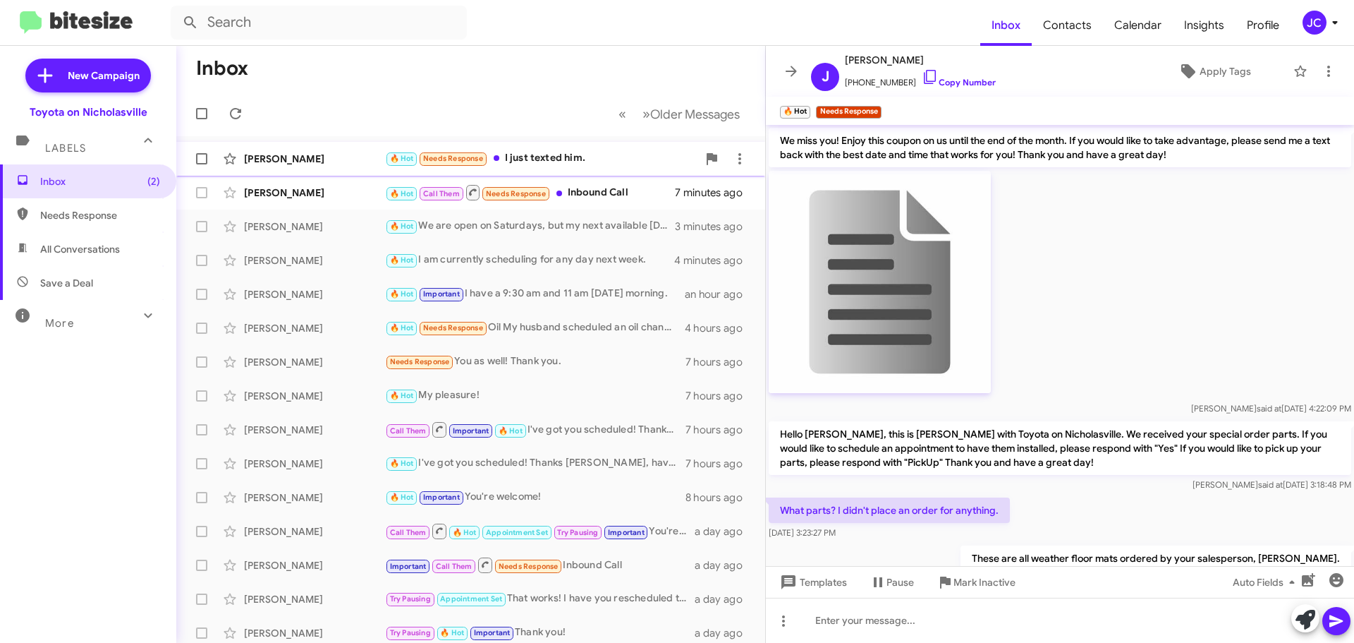
click at [300, 164] on div "[PERSON_NAME]" at bounding box center [314, 159] width 141 height 14
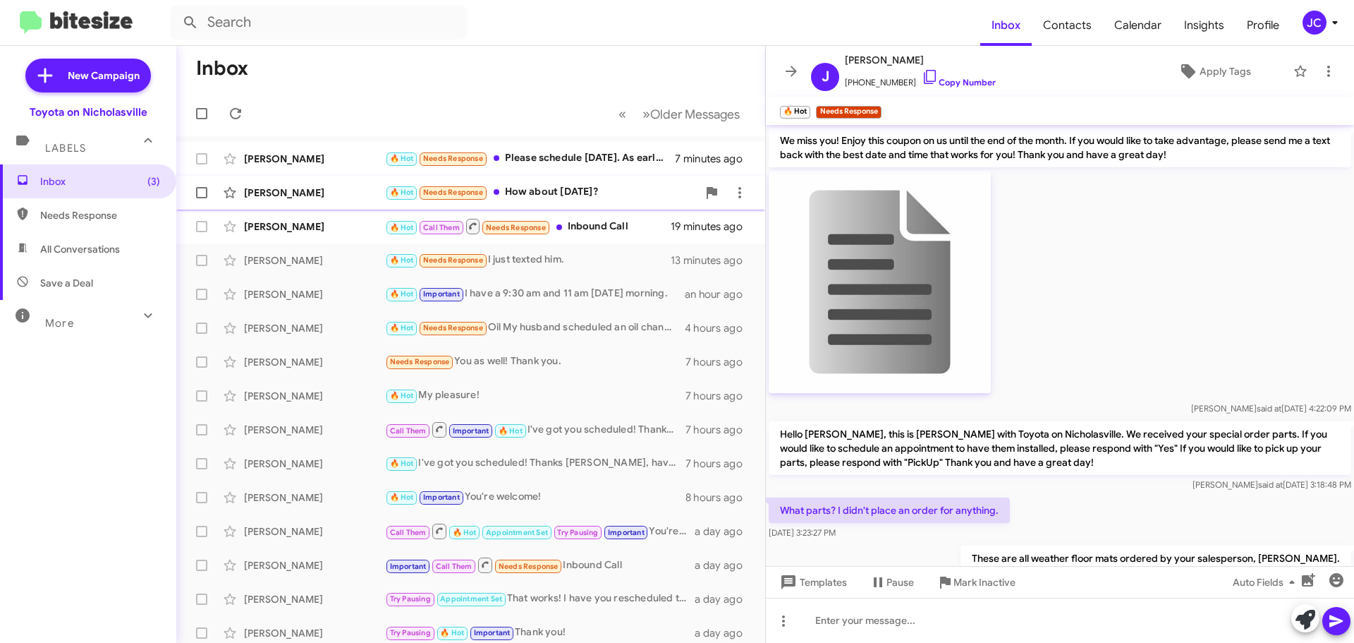
click at [315, 198] on div "[PERSON_NAME]" at bounding box center [314, 193] width 141 height 14
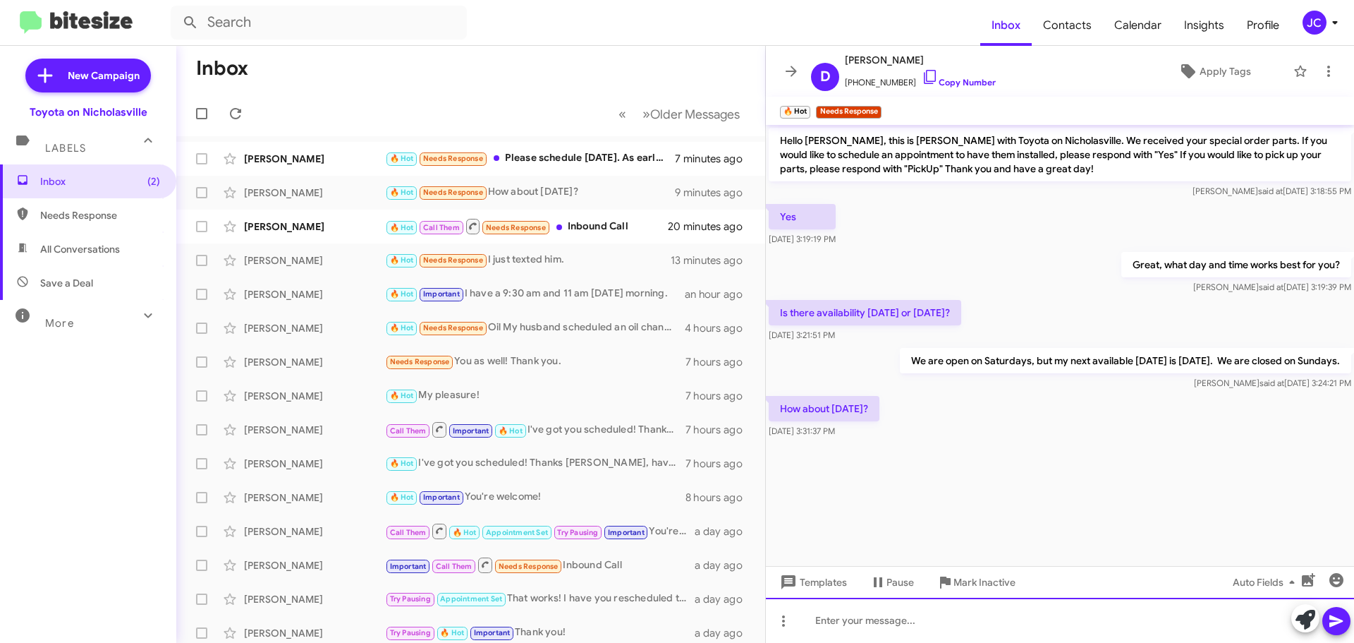
click at [897, 629] on div at bounding box center [1060, 619] width 588 height 45
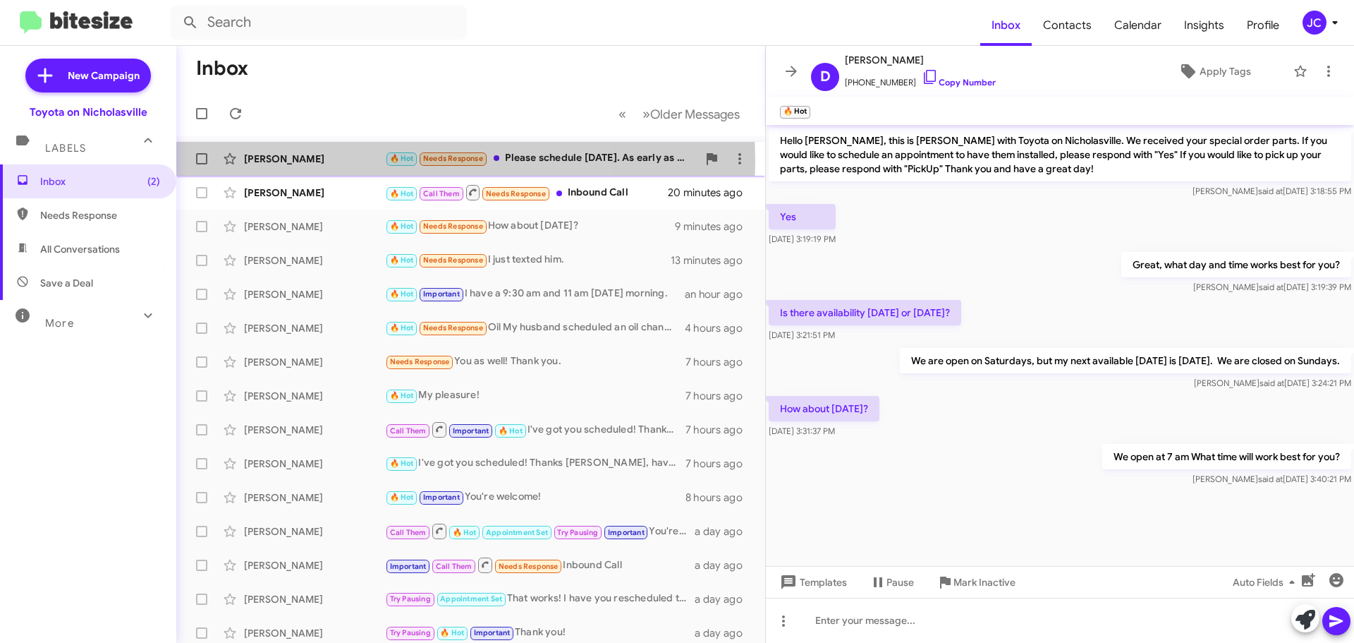
click at [324, 162] on div "[PERSON_NAME]" at bounding box center [314, 159] width 141 height 14
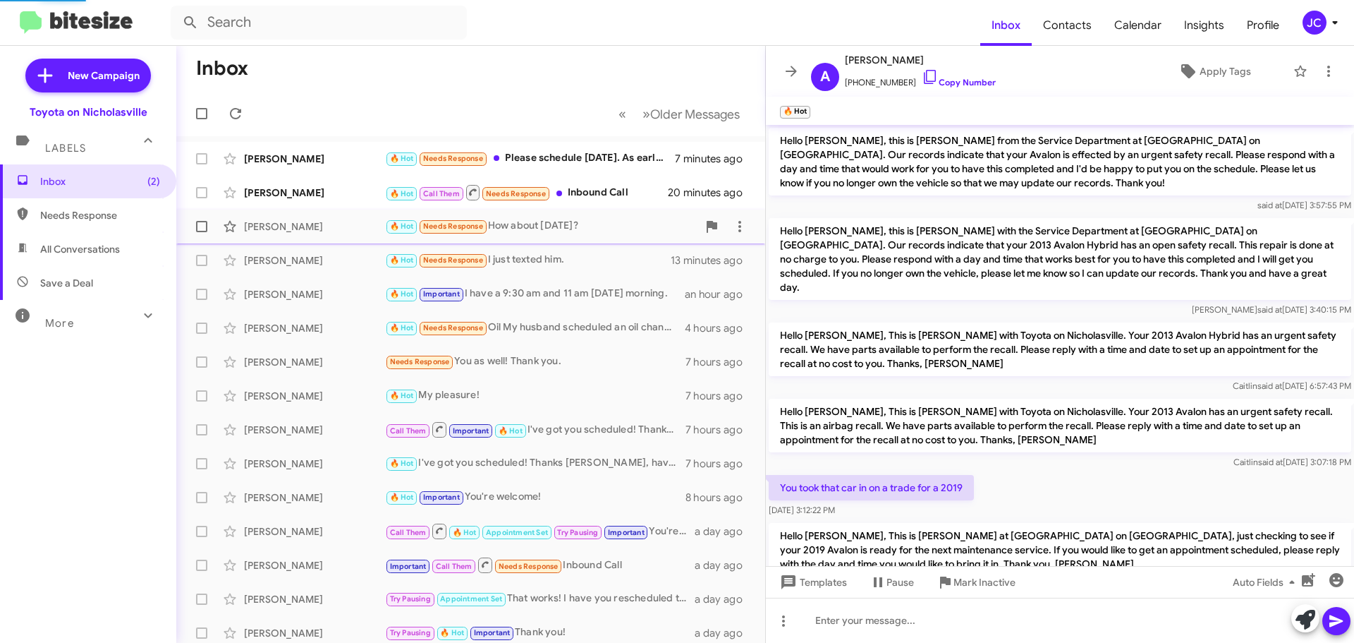
scroll to position [1278, 0]
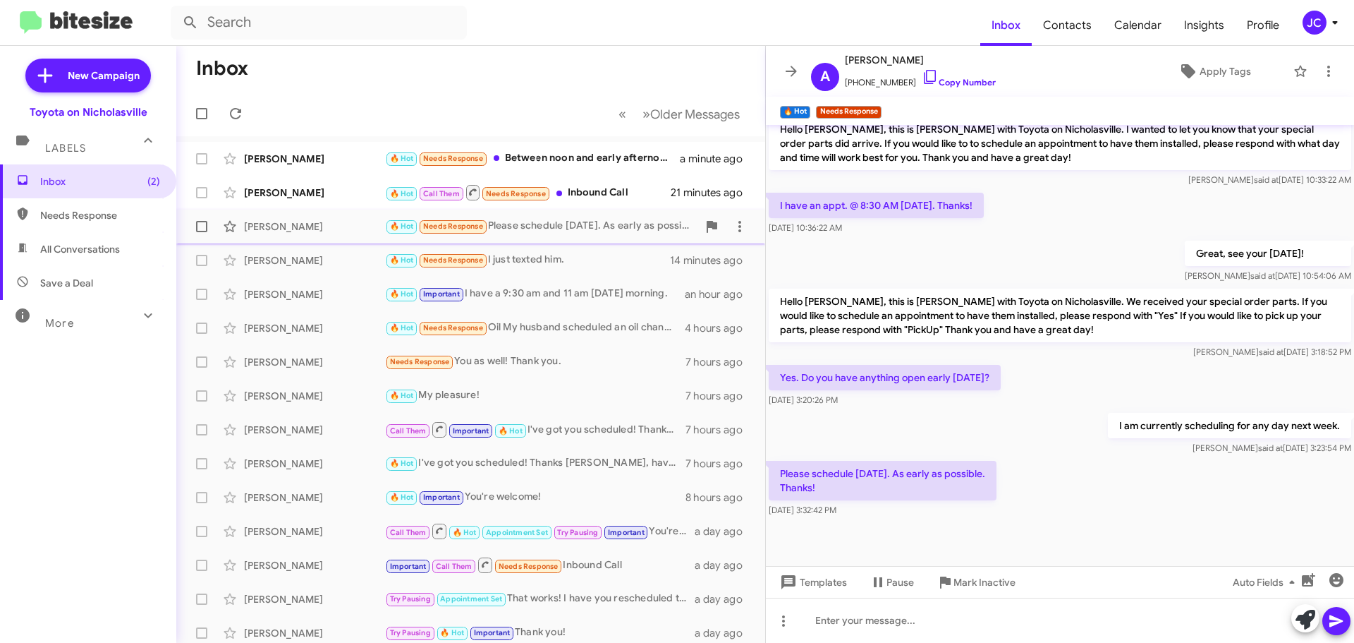
click at [305, 229] on div "[PERSON_NAME]" at bounding box center [314, 226] width 141 height 14
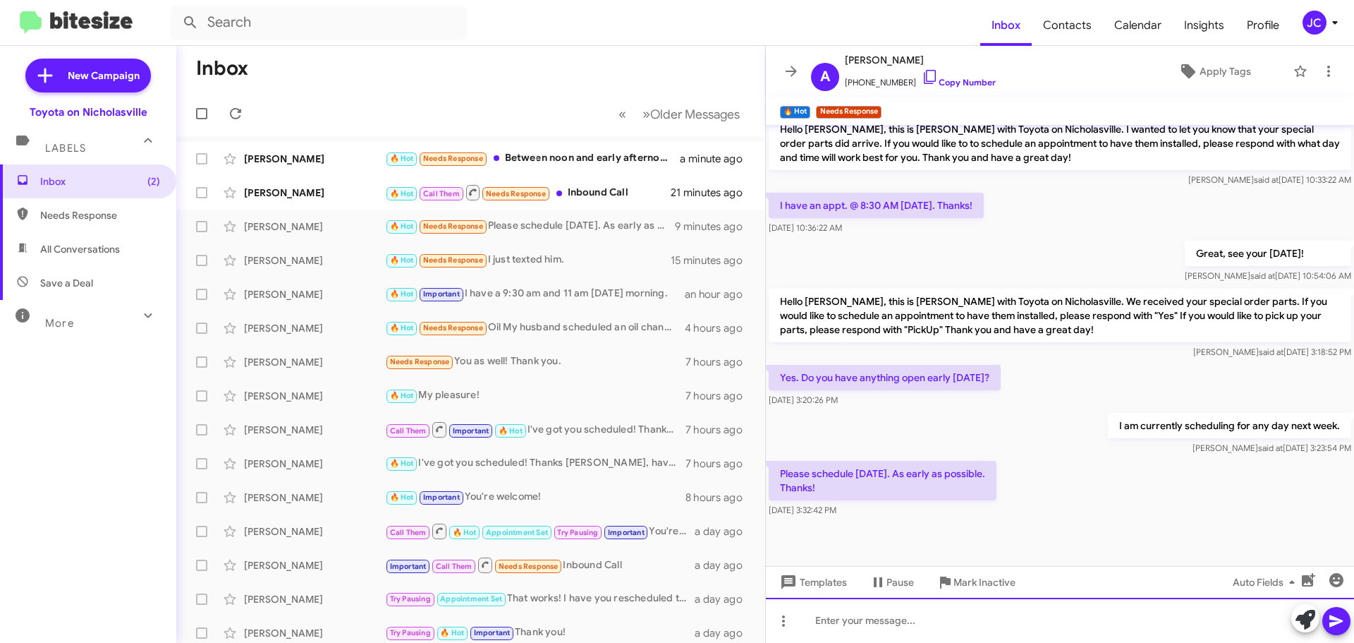
click at [832, 617] on div at bounding box center [1060, 619] width 588 height 45
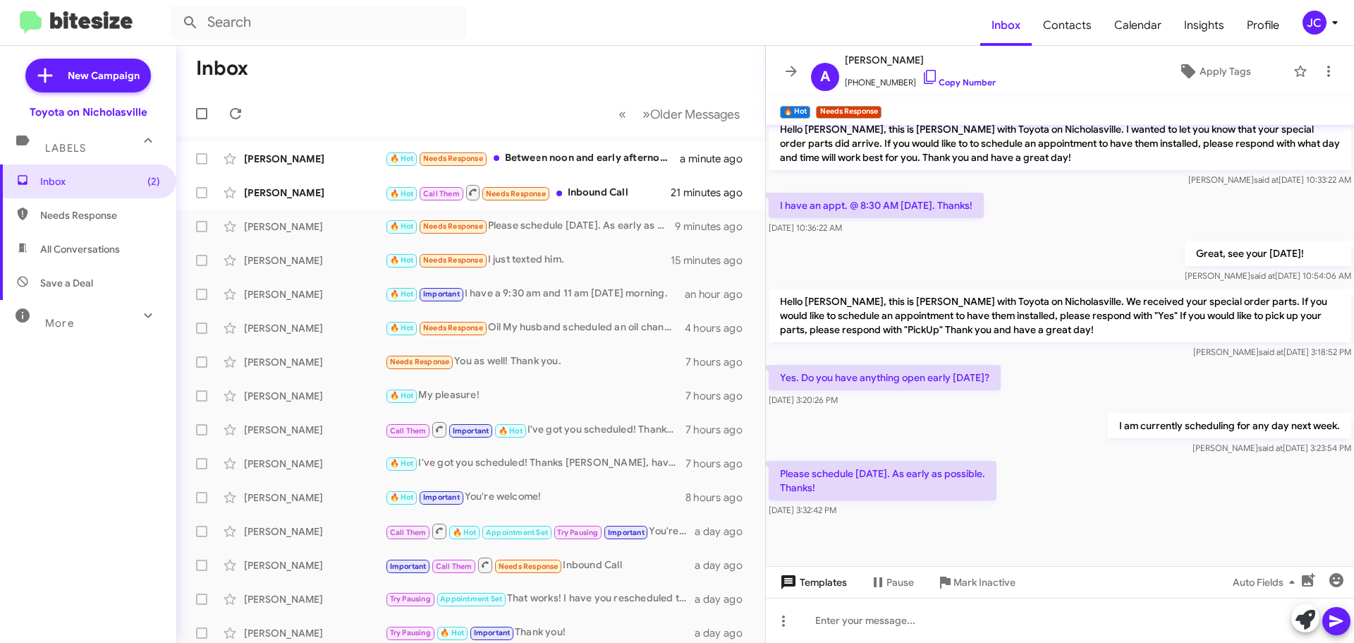
click at [819, 585] on span "Templates" at bounding box center [812, 581] width 70 height 25
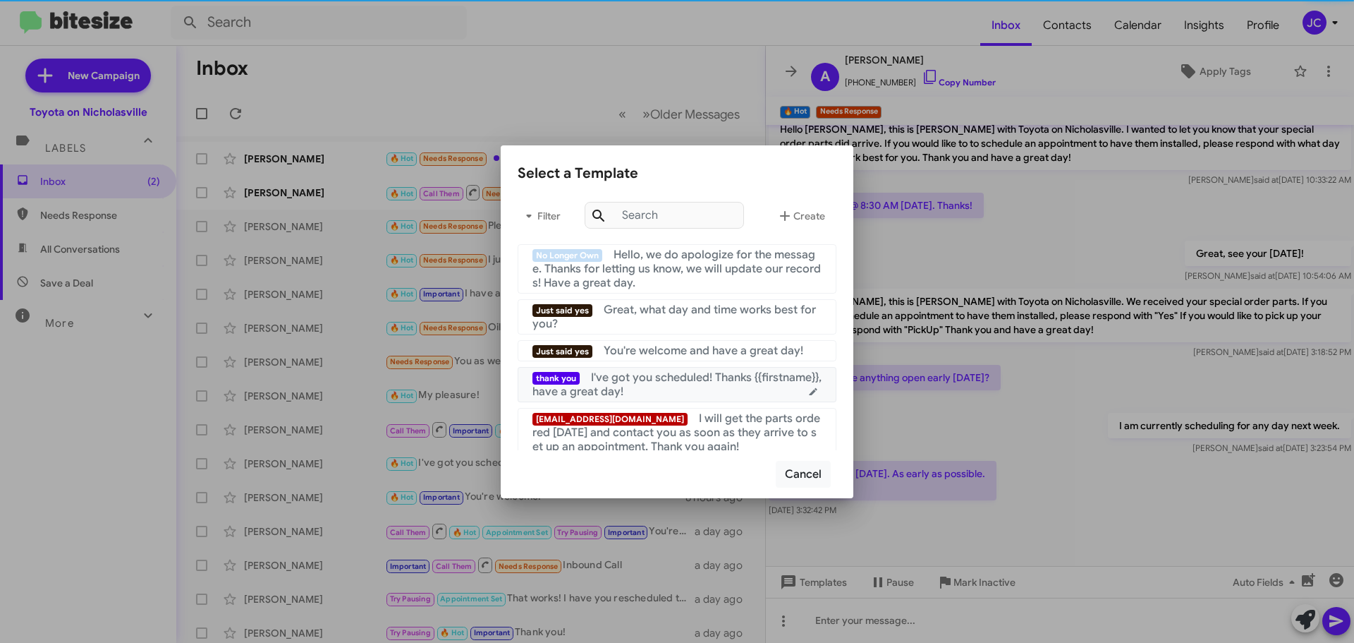
click at [691, 389] on div "thank you I've got you scheduled! Thanks {{firstname}}, have a great day!" at bounding box center [677, 384] width 289 height 28
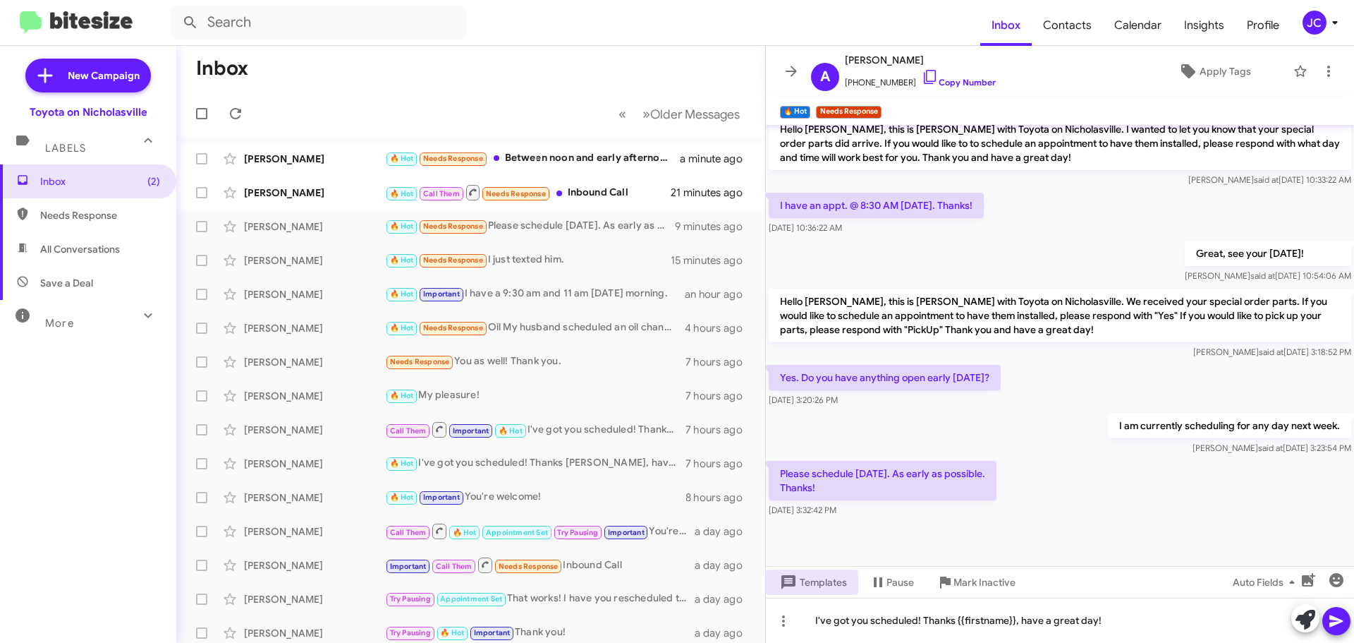
click at [1335, 626] on icon at bounding box center [1336, 620] width 17 height 17
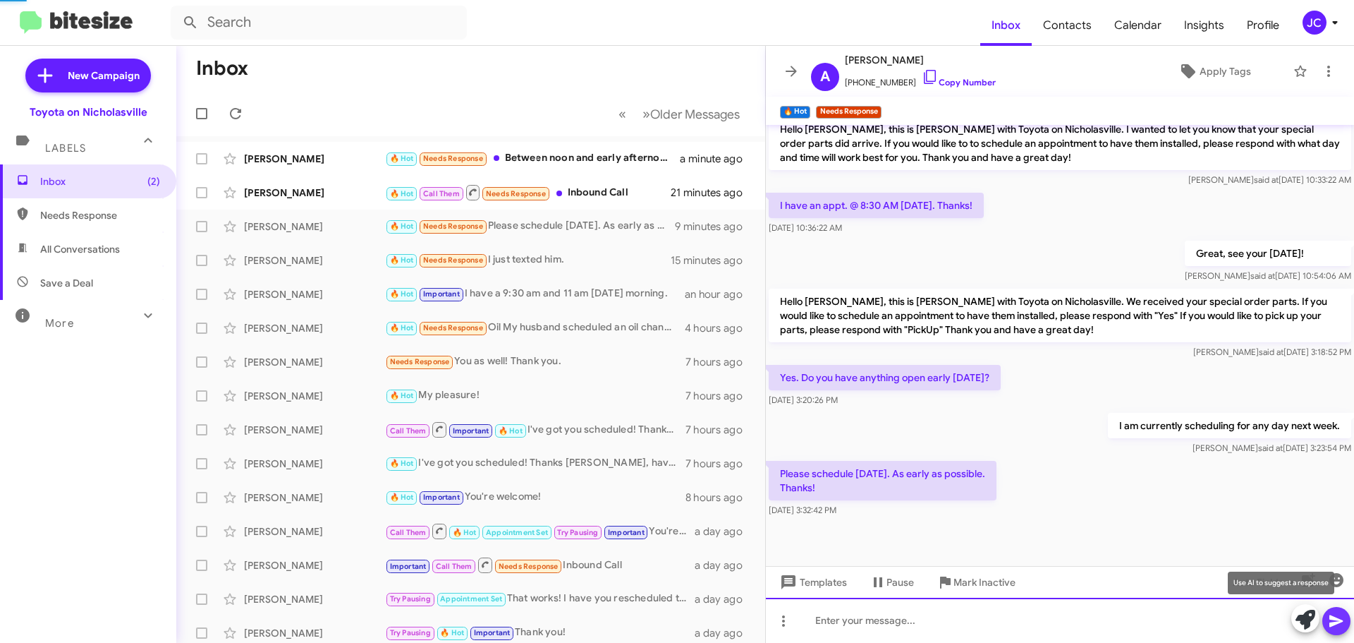
scroll to position [0, 0]
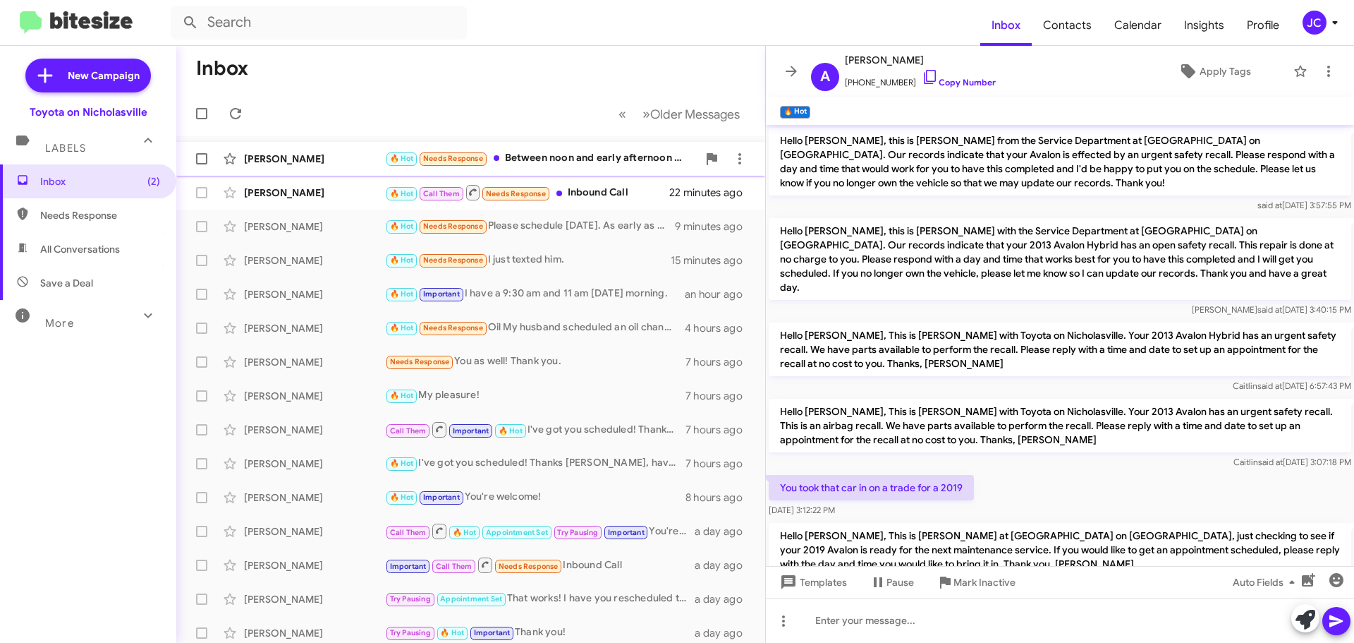
click at [326, 157] on div "[PERSON_NAME]" at bounding box center [314, 159] width 141 height 14
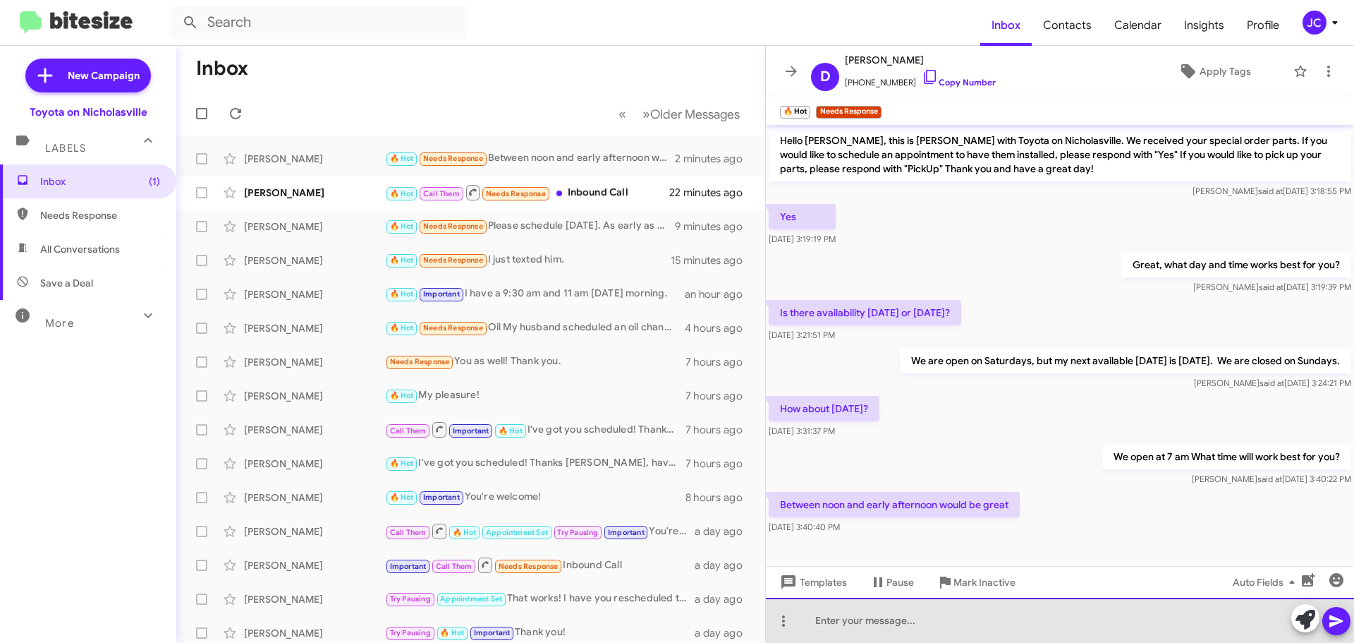
click at [836, 624] on div at bounding box center [1060, 619] width 588 height 45
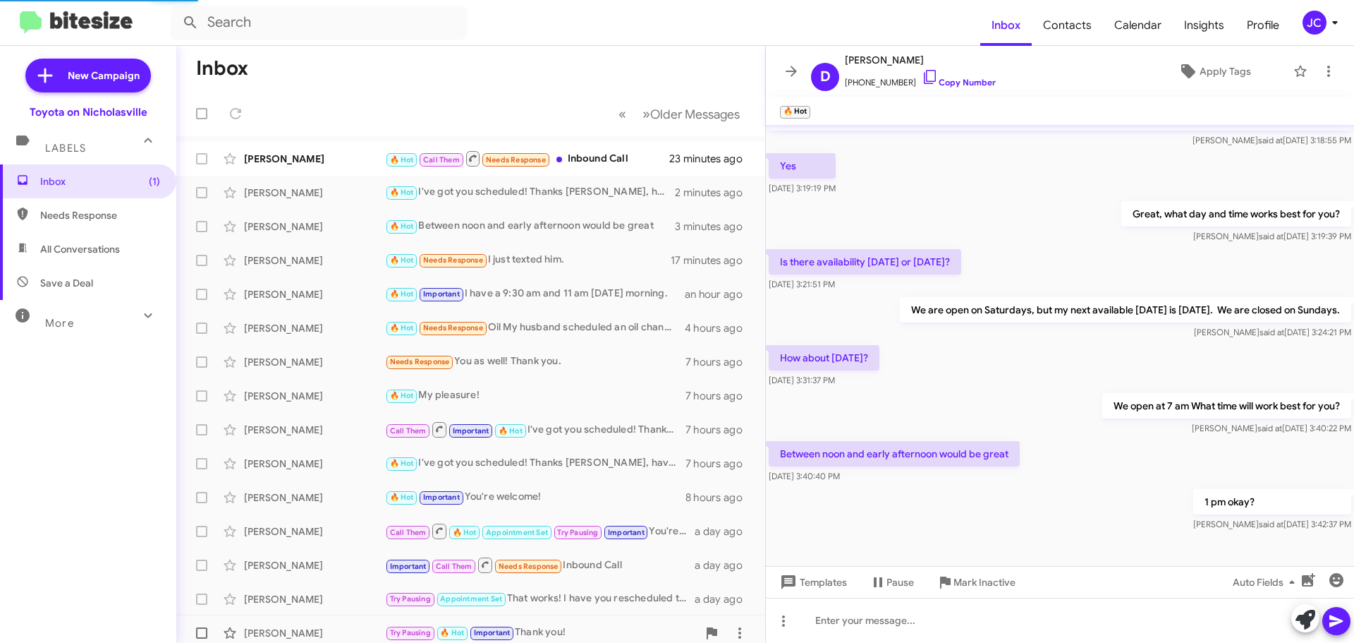
scroll to position [102, 0]
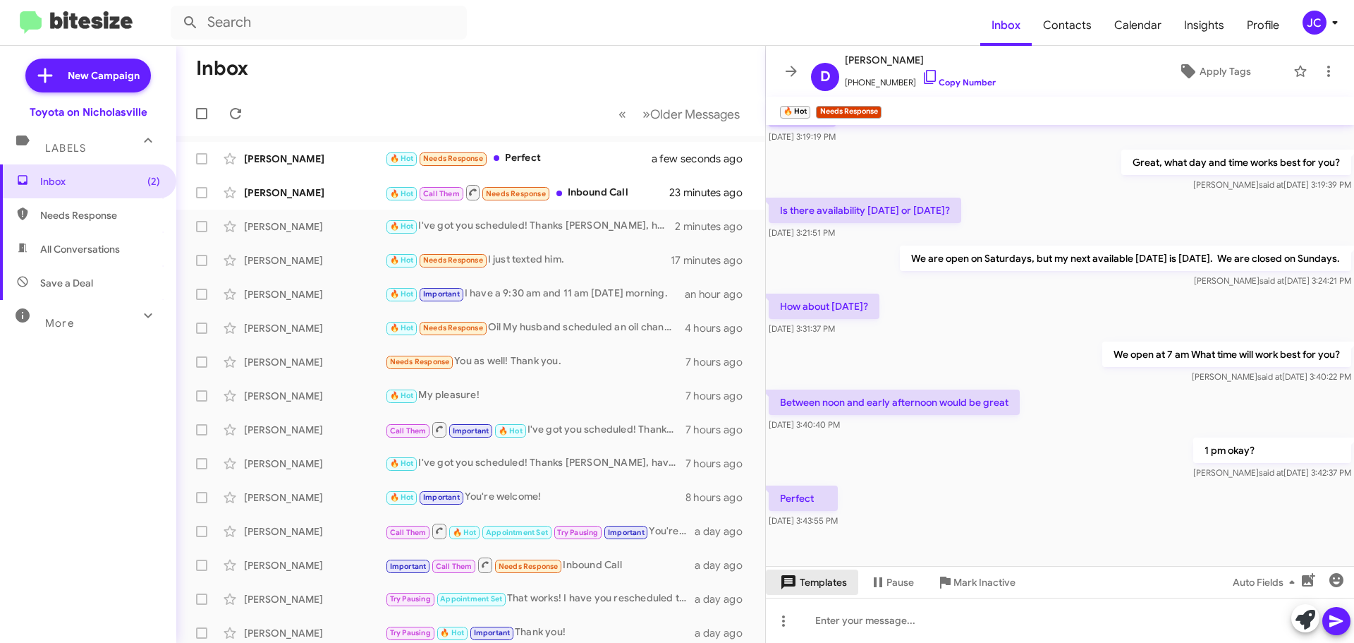
click at [830, 589] on span "Templates" at bounding box center [812, 581] width 70 height 25
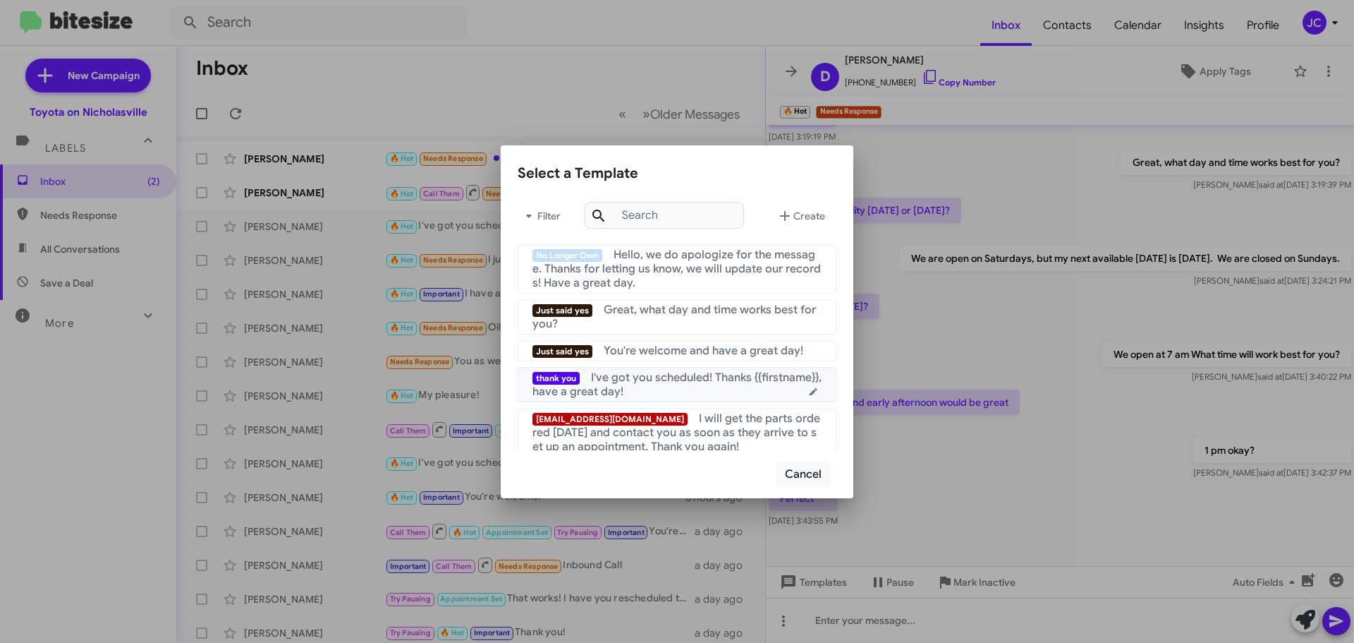
click at [656, 389] on div "thank you I've got you scheduled! Thanks {{firstname}}, have a great day!" at bounding box center [677, 384] width 289 height 28
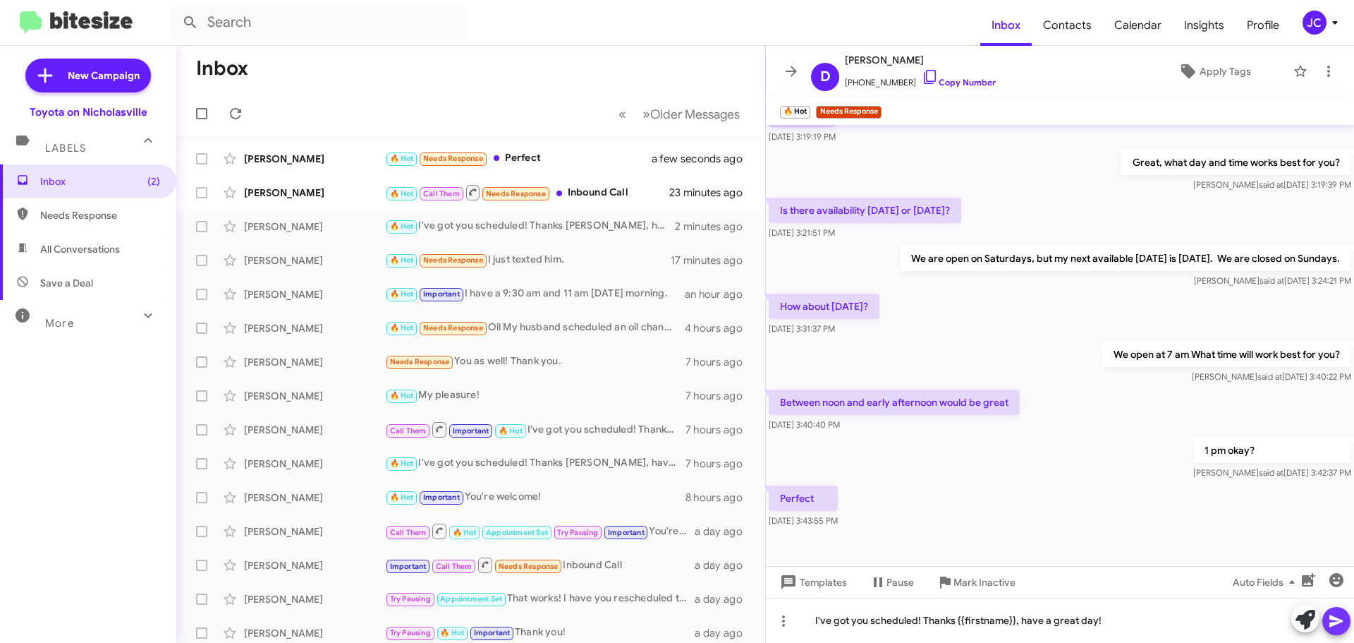
click at [1343, 626] on icon at bounding box center [1336, 620] width 17 height 17
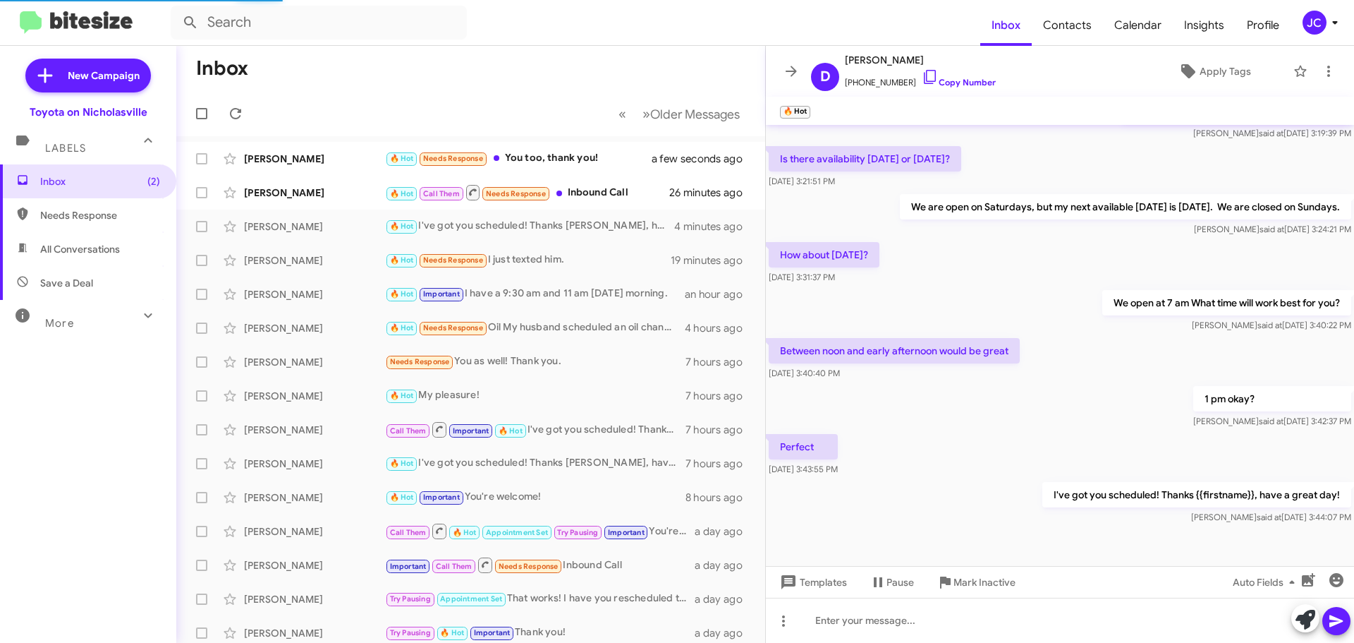
scroll to position [0, 0]
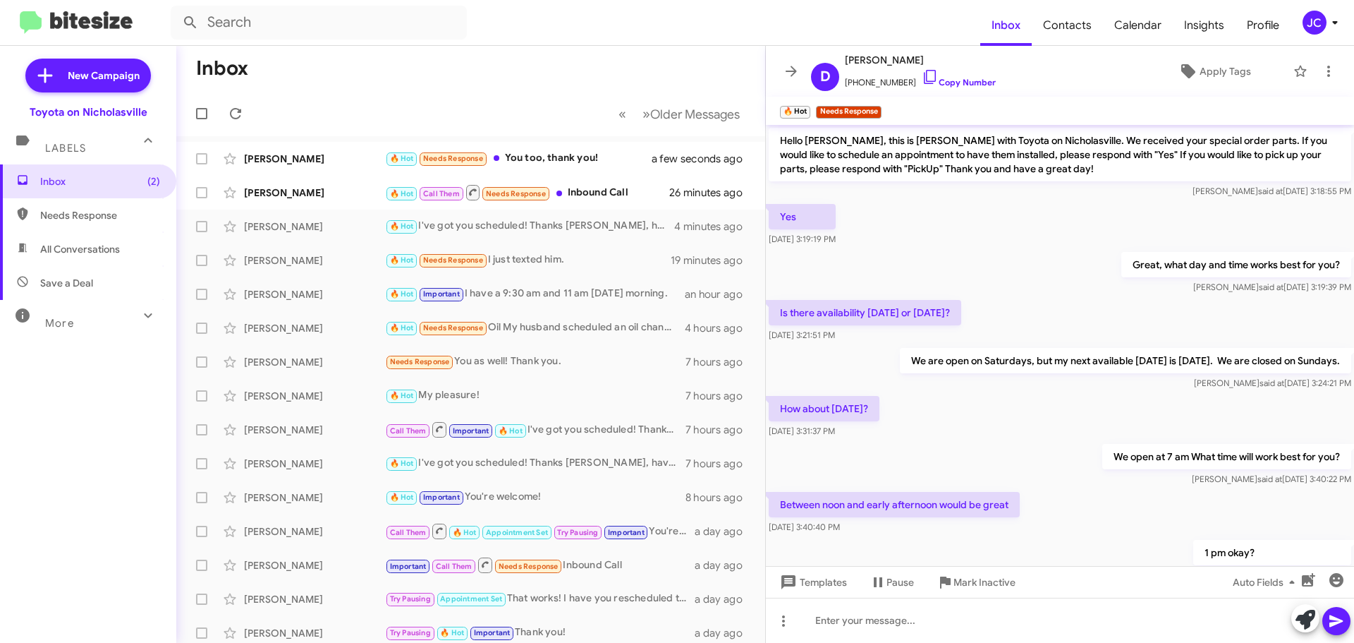
click at [320, 100] on mat-toolbar-row "« Previous » Next Older Messages" at bounding box center [470, 113] width 589 height 45
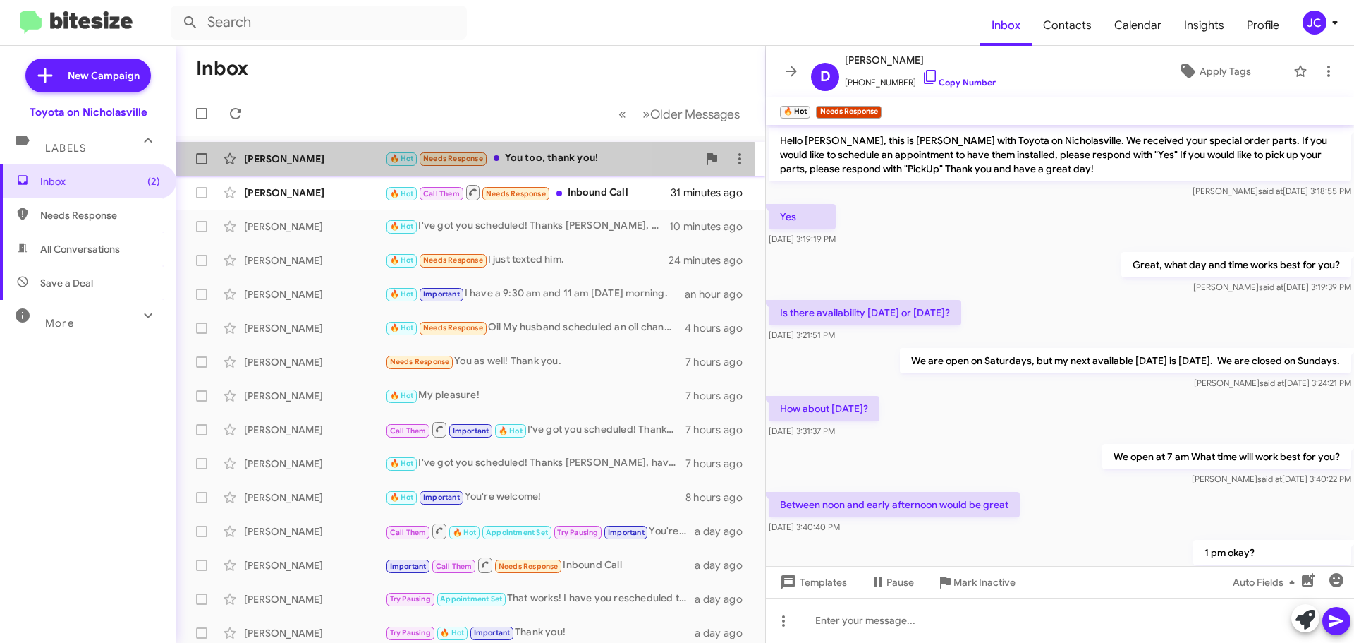
click at [345, 166] on div "Daniel Powell 🔥 Hot Needs Response You too, thank you! 5 minutes ago" at bounding box center [471, 159] width 566 height 28
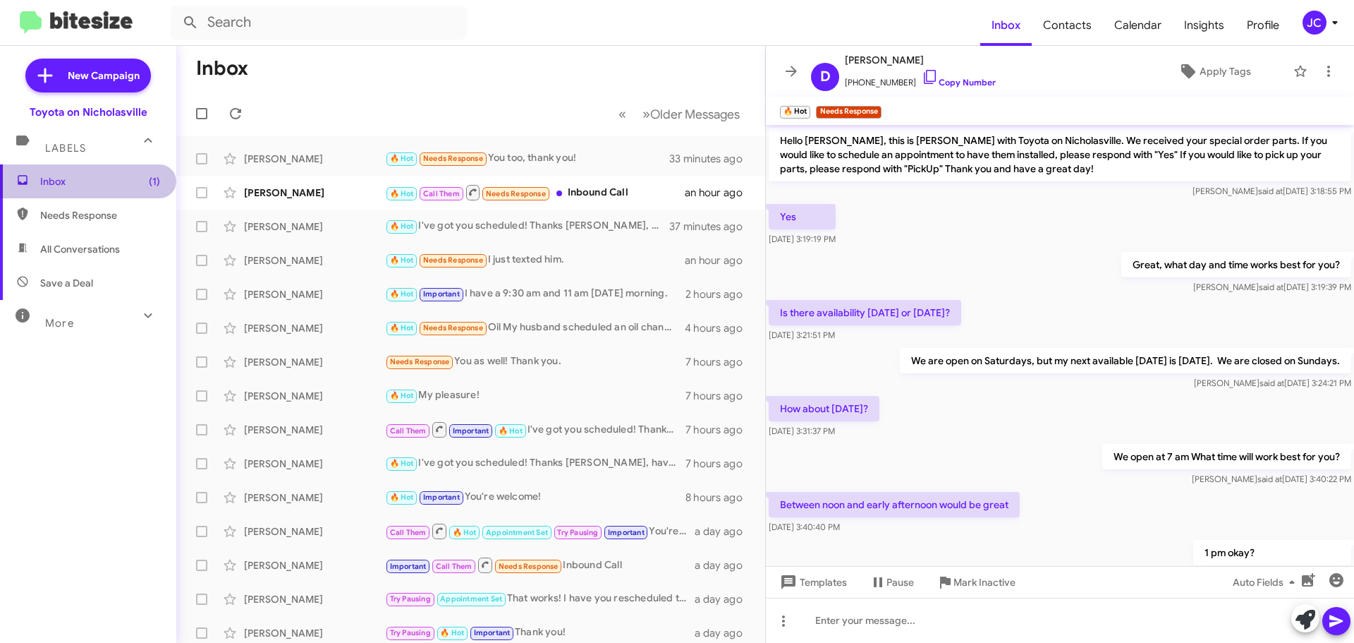
click at [106, 176] on span "Inbox (1)" at bounding box center [100, 181] width 120 height 14
